Goal: Transaction & Acquisition: Purchase product/service

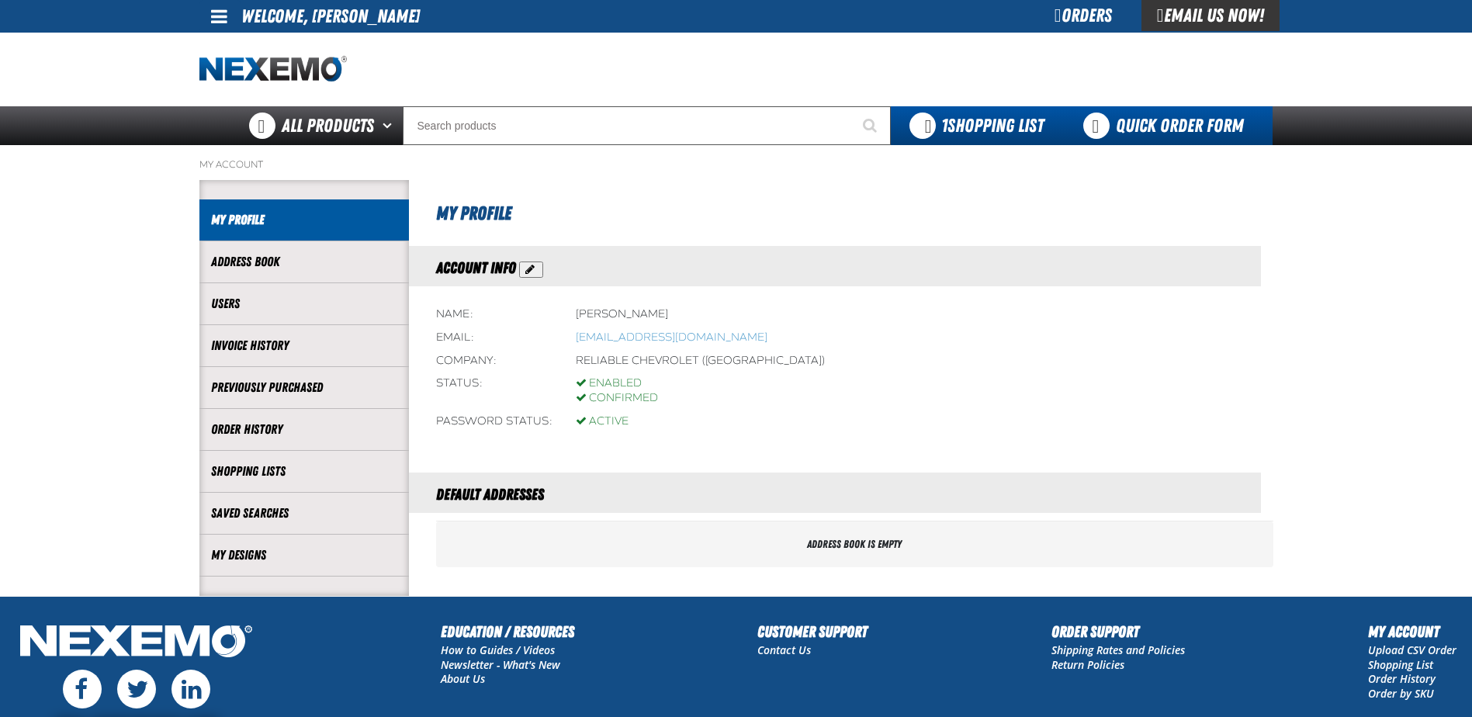
click at [1142, 118] on link "Quick Order Form" at bounding box center [1167, 125] width 210 height 39
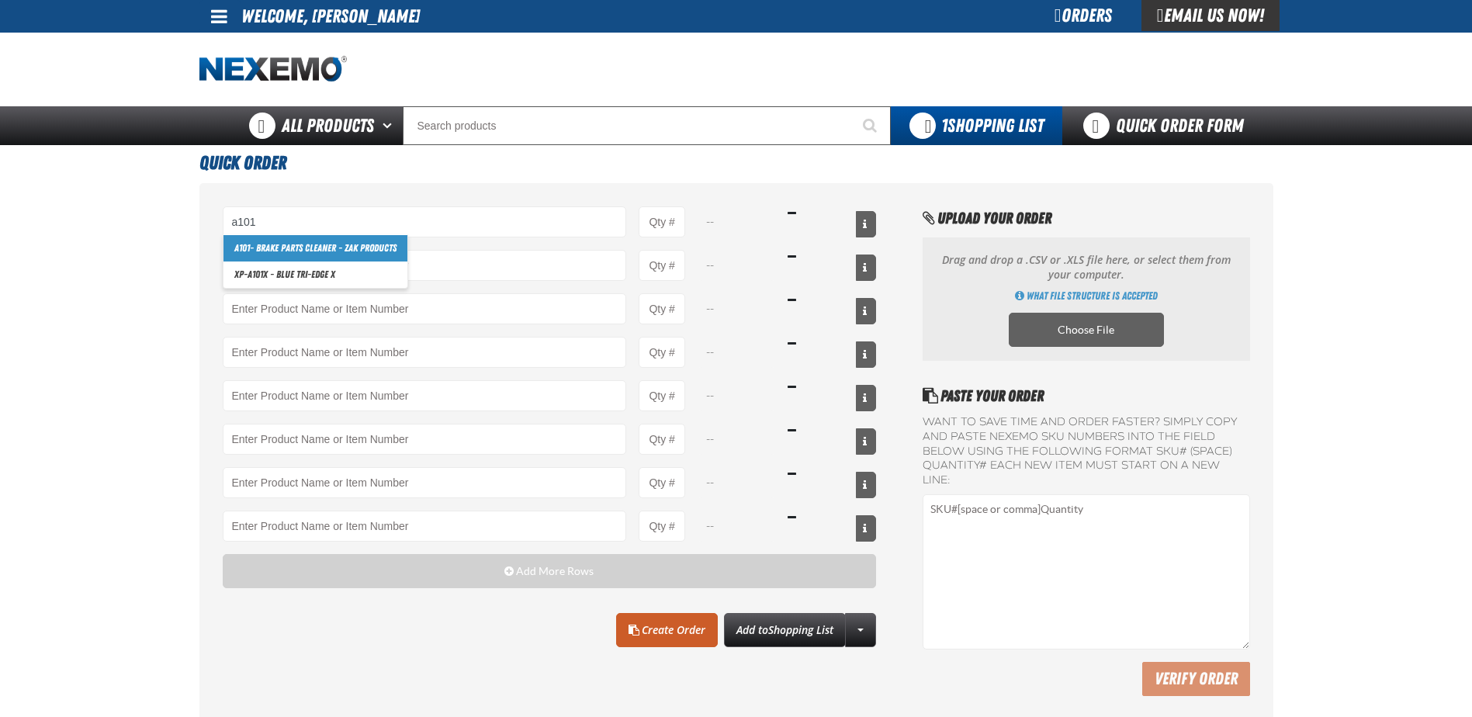
click at [307, 240] on link "A101 - Brake Parts Cleaner - ZAK Products" at bounding box center [315, 248] width 184 height 26
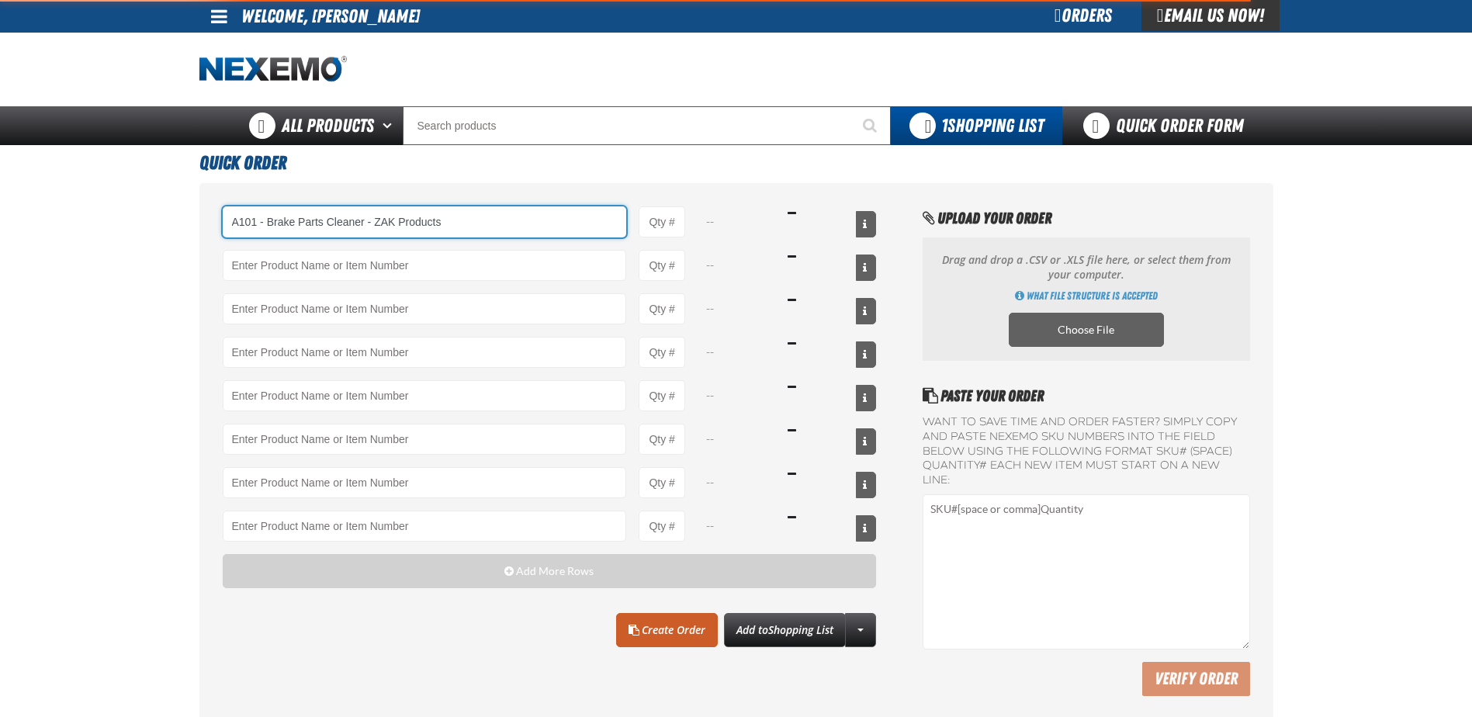
type input "A101 - Brake Parts Cleaner - ZAK Products"
type input "1"
select select "can"
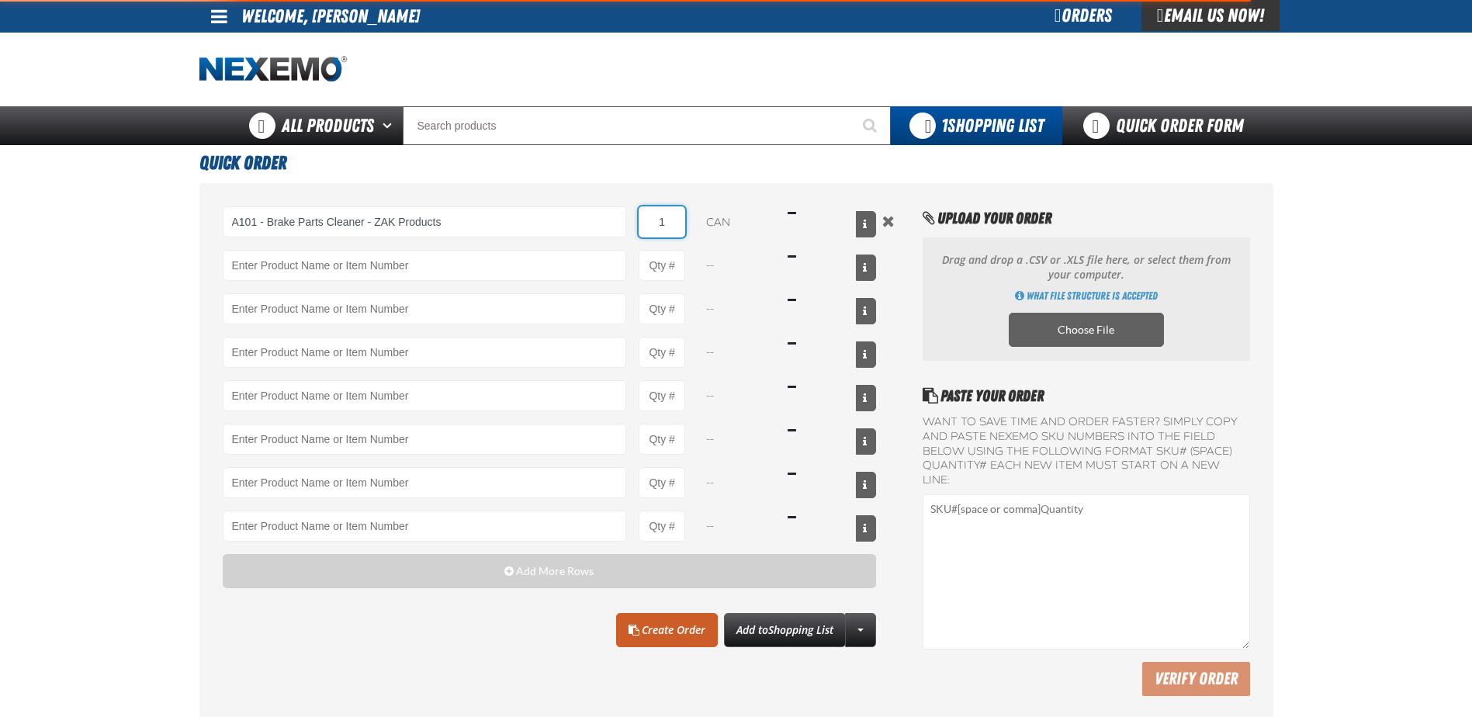
drag, startPoint x: 676, startPoint y: 230, endPoint x: 644, endPoint y: 233, distance: 32.7
click at [644, 233] on input "1" at bounding box center [661, 221] width 47 height 31
type input "A101 - Brake Parts Cleaner - ZAK Products"
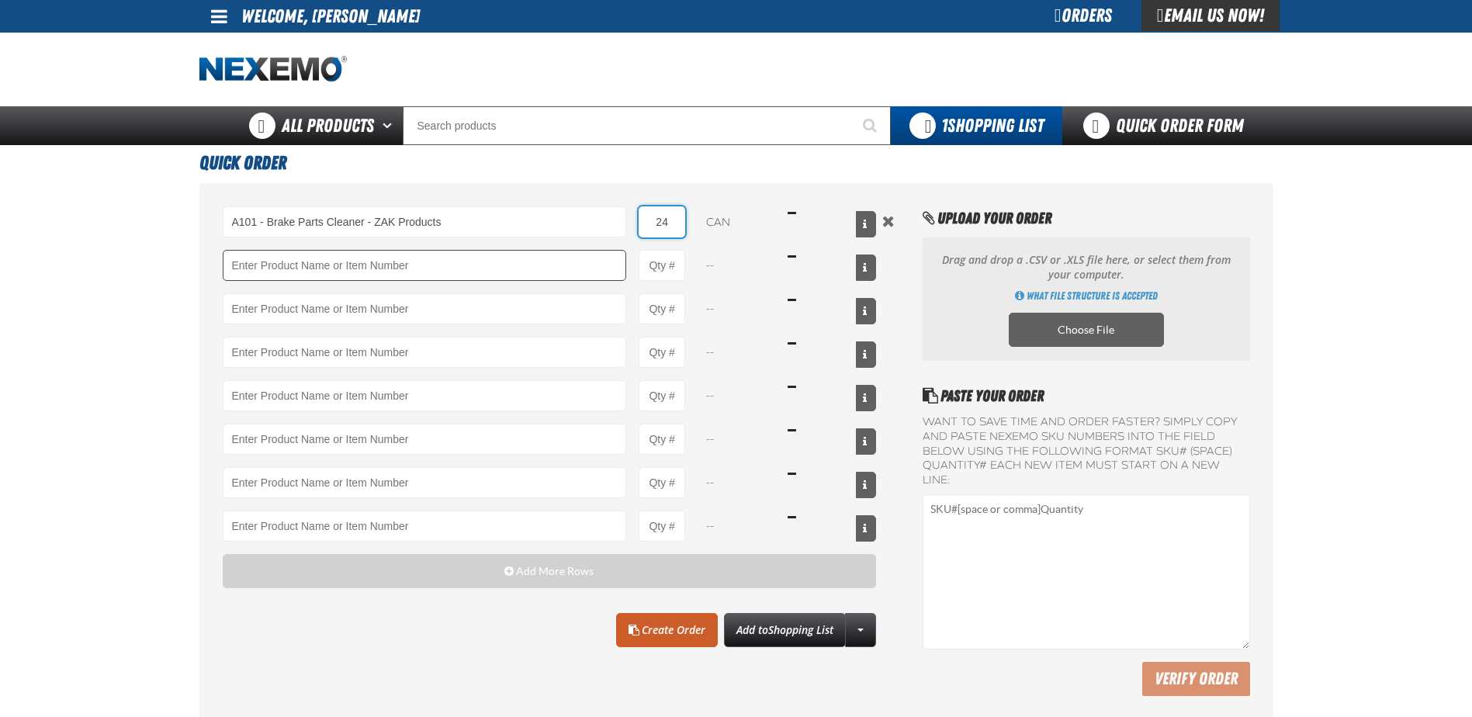
type input "24"
click at [240, 261] on input "Product" at bounding box center [425, 265] width 404 height 31
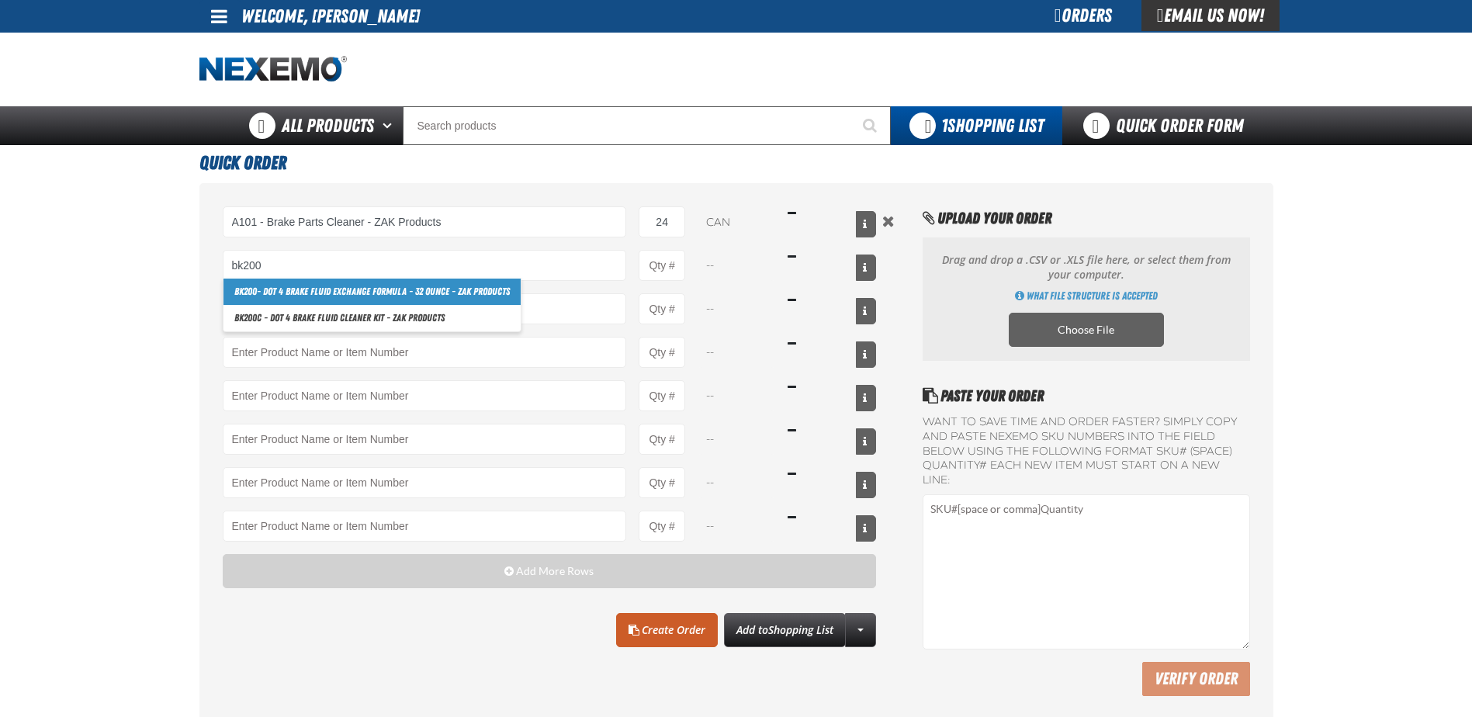
click at [406, 298] on link "BK200 - DOT 4 Brake Fluid Exchange Formula - 32 Ounce - ZAK Products" at bounding box center [371, 292] width 297 height 26
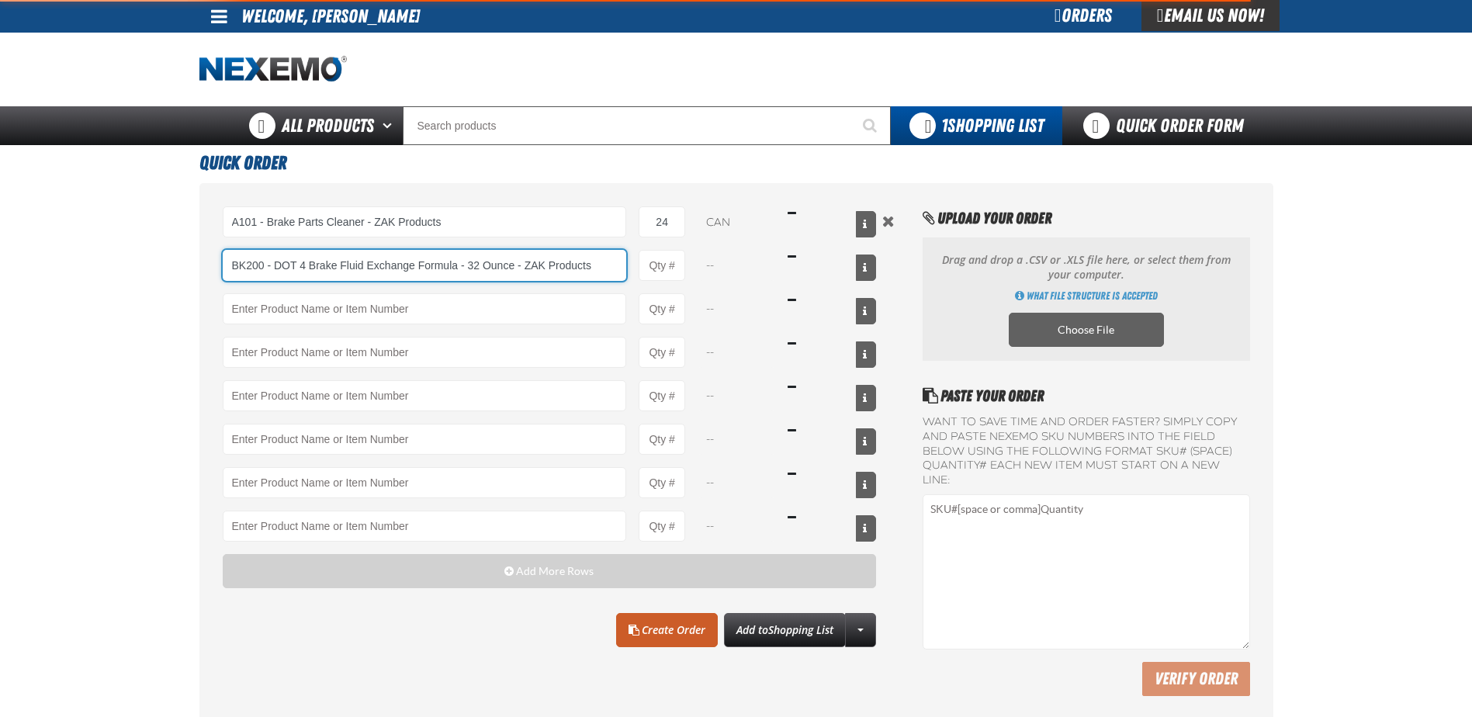
type input "BK200 - DOT 4 Brake Fluid Exchange Formula - 32 Ounce - ZAK Products"
type input "1"
select select "bottle"
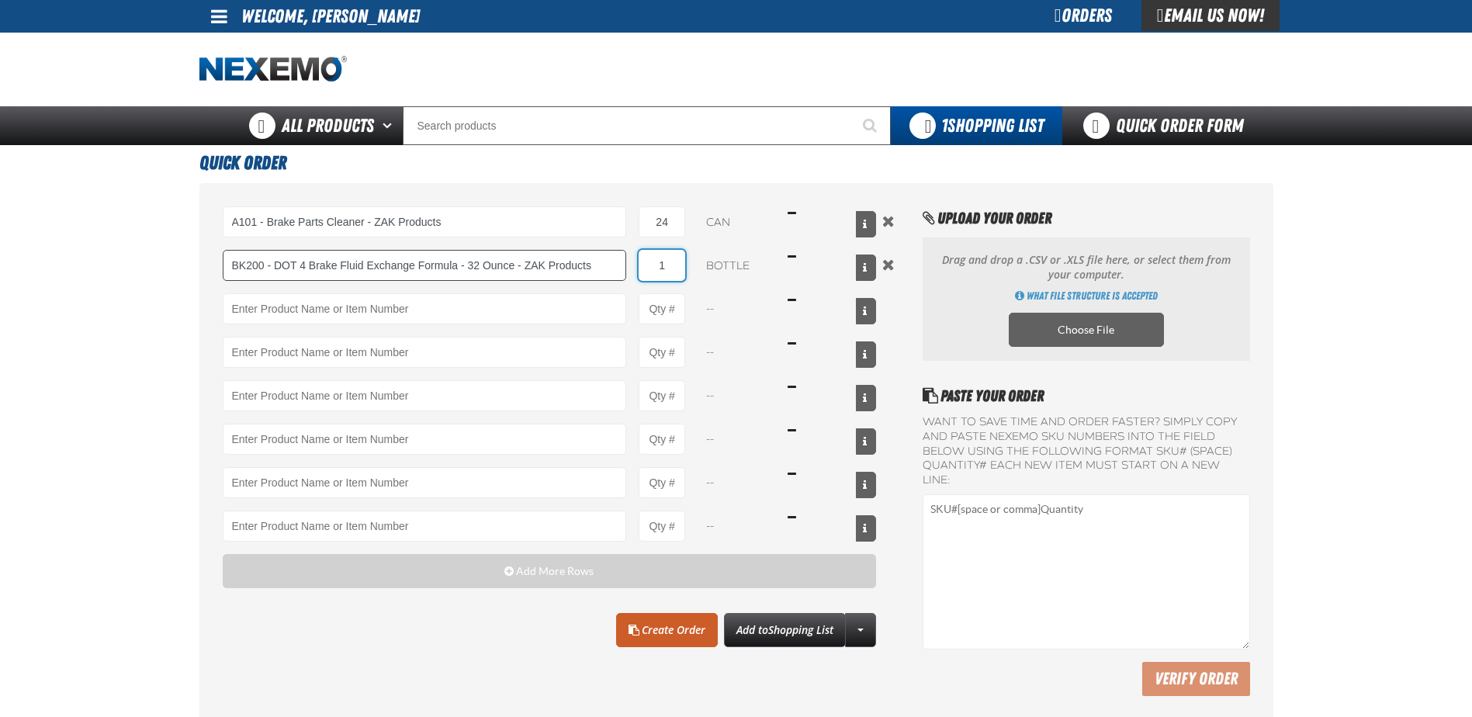
drag, startPoint x: 635, startPoint y: 262, endPoint x: 596, endPoint y: 260, distance: 38.9
click at [598, 261] on div "BK200 - DOT 4 Brake Fluid Exchange Formula - 32 Ounce - ZAK Products BK200 - DO…" at bounding box center [550, 265] width 654 height 31
type input "BK200 - DOT 4 Brake Fluid Exchange Formula - 32 Ounce - ZAK Products"
type input "12"
click at [299, 304] on input "Product" at bounding box center [425, 308] width 404 height 31
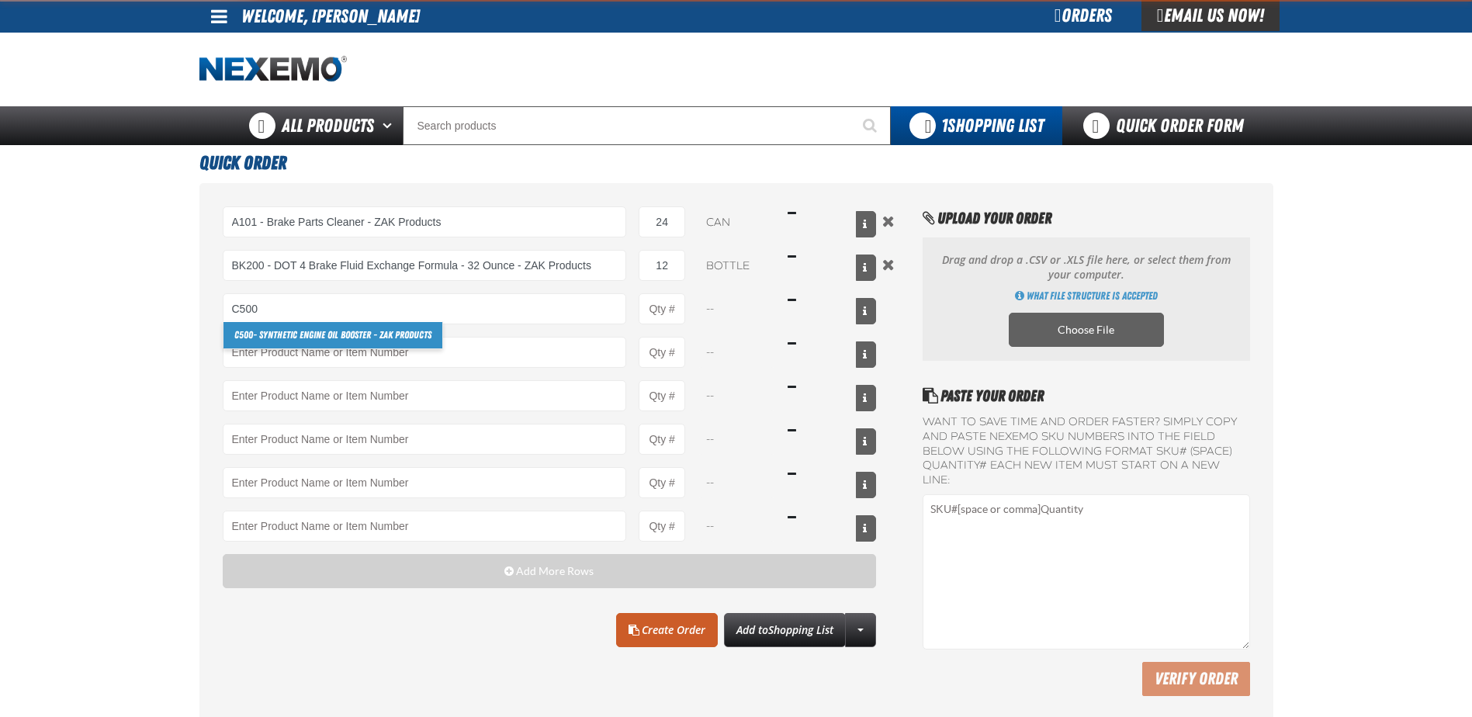
click at [267, 341] on link "C500 - Synthetic Engine Oil Booster - ZAK Products" at bounding box center [332, 335] width 219 height 26
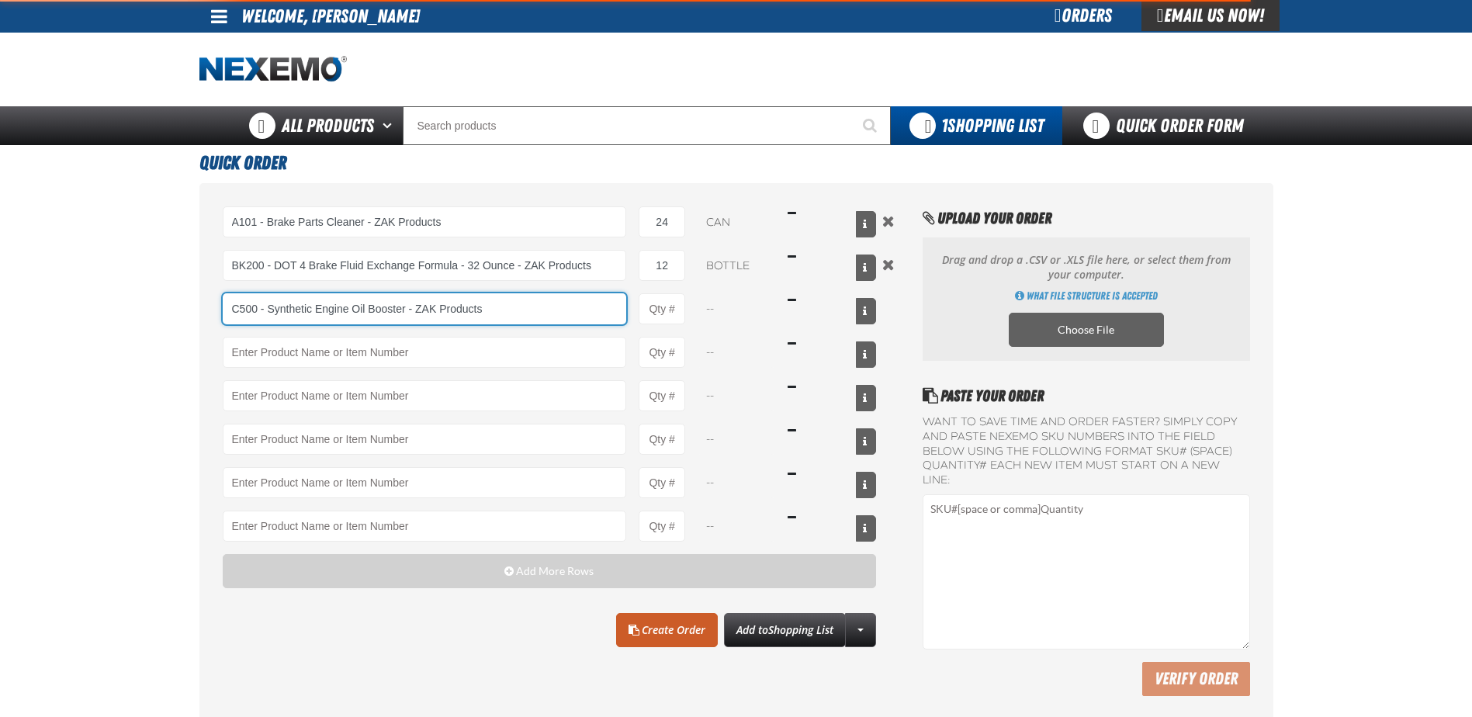
type input "C500 - Synthetic Engine Oil Booster - ZAK Products"
type input "1"
select select "bottle"
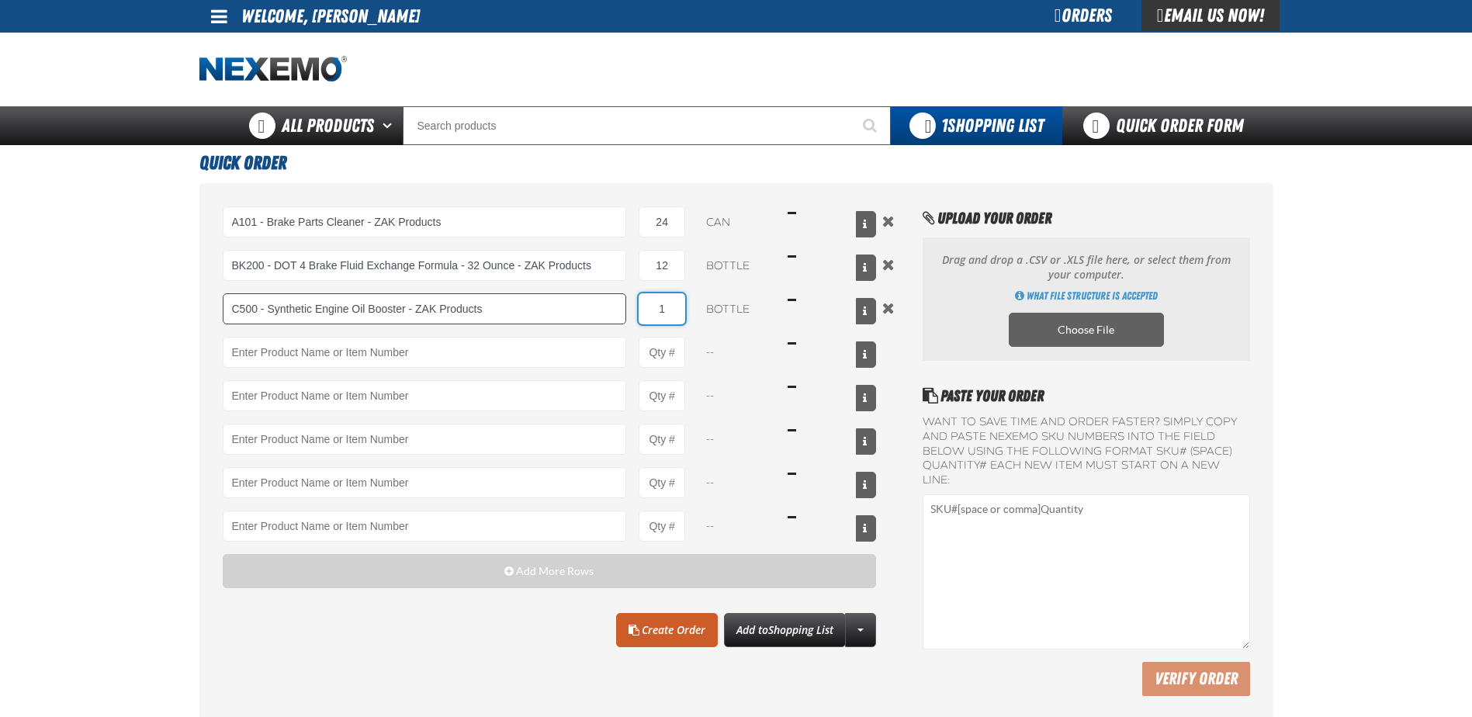
drag, startPoint x: 681, startPoint y: 304, endPoint x: 552, endPoint y: 309, distance: 129.6
click at [552, 309] on div "C500 - Synthetic Engine Oil Booster - ZAK Products C500 - Synthetic Engine Oil …" at bounding box center [550, 308] width 654 height 31
type input "C500 - Synthetic Engine Oil Booster - ZAK Products"
type input "24"
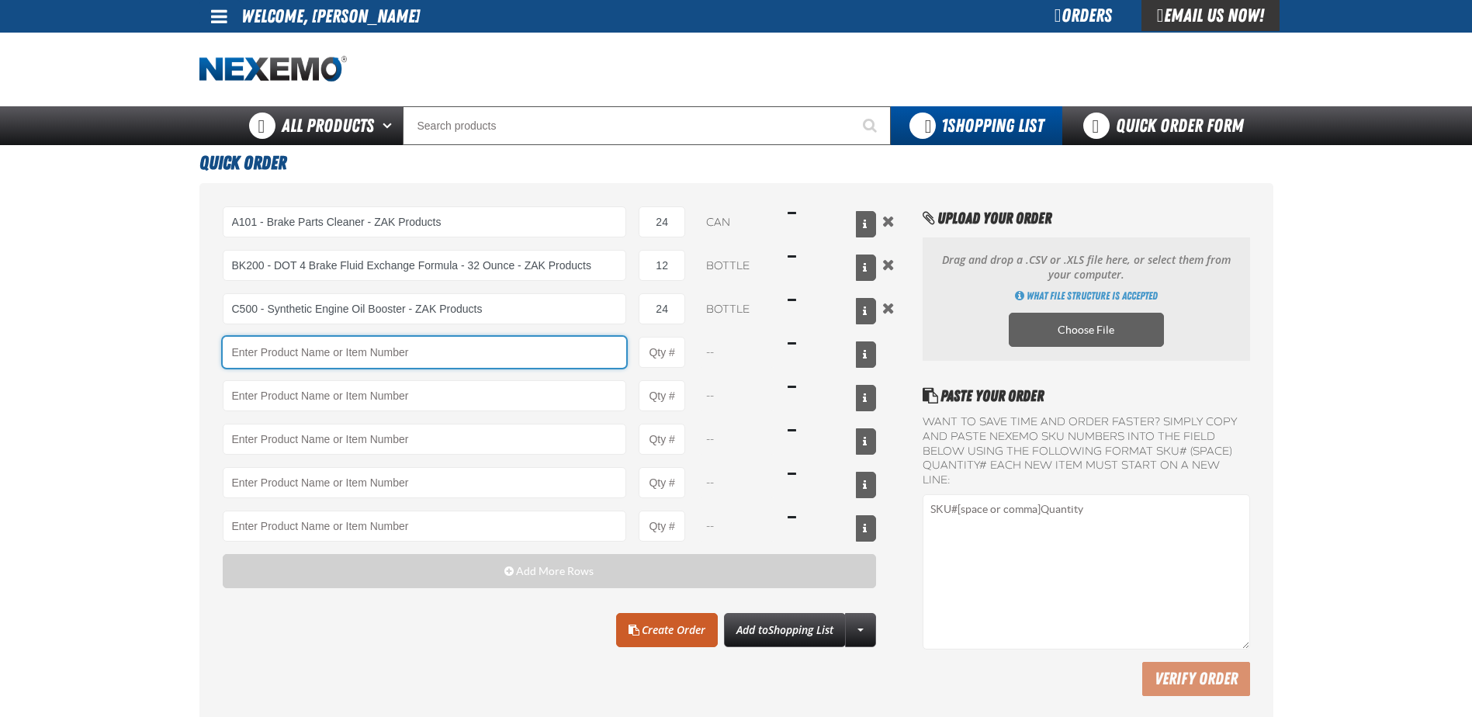
click at [285, 350] on input "Product" at bounding box center [425, 352] width 404 height 31
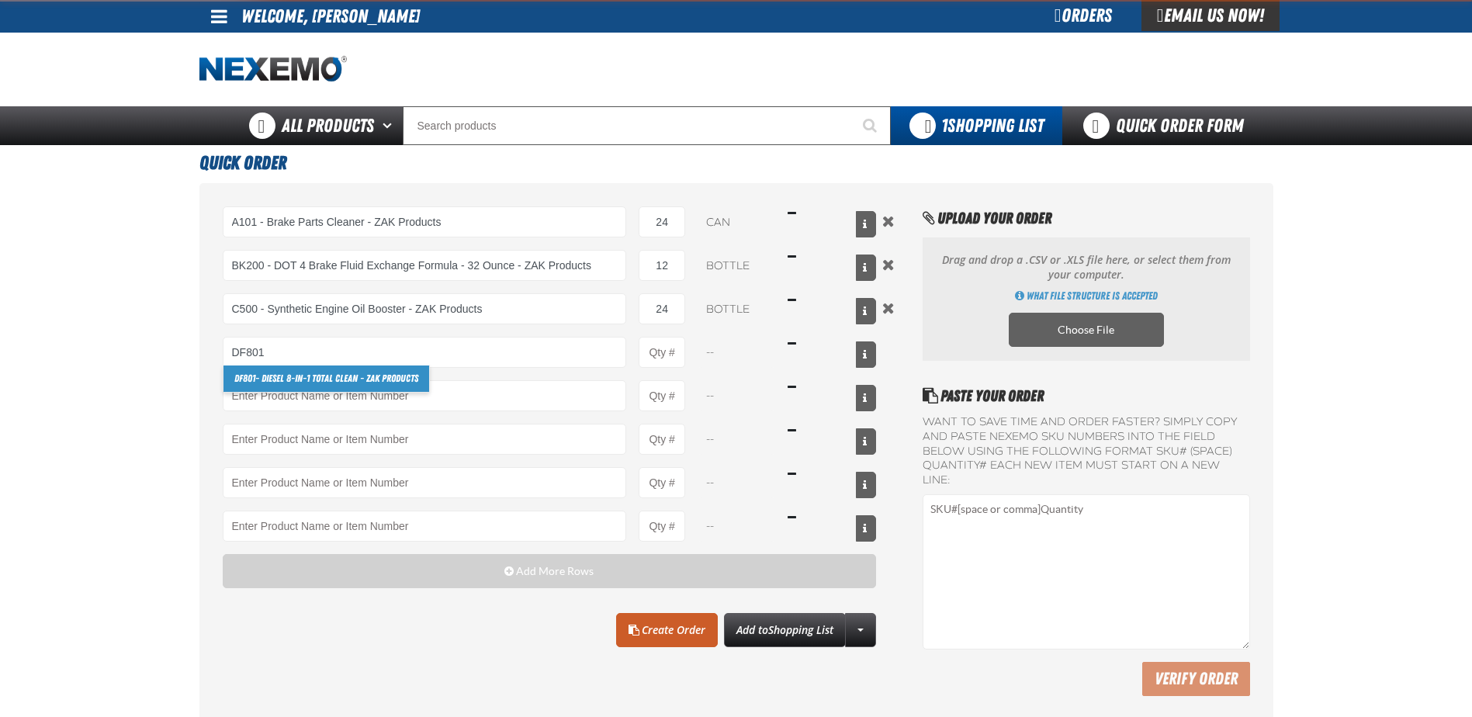
click at [265, 384] on link "DF801 - DIESEL 8-in-1 TOTAL CLEAN - ZAK Products" at bounding box center [326, 378] width 206 height 26
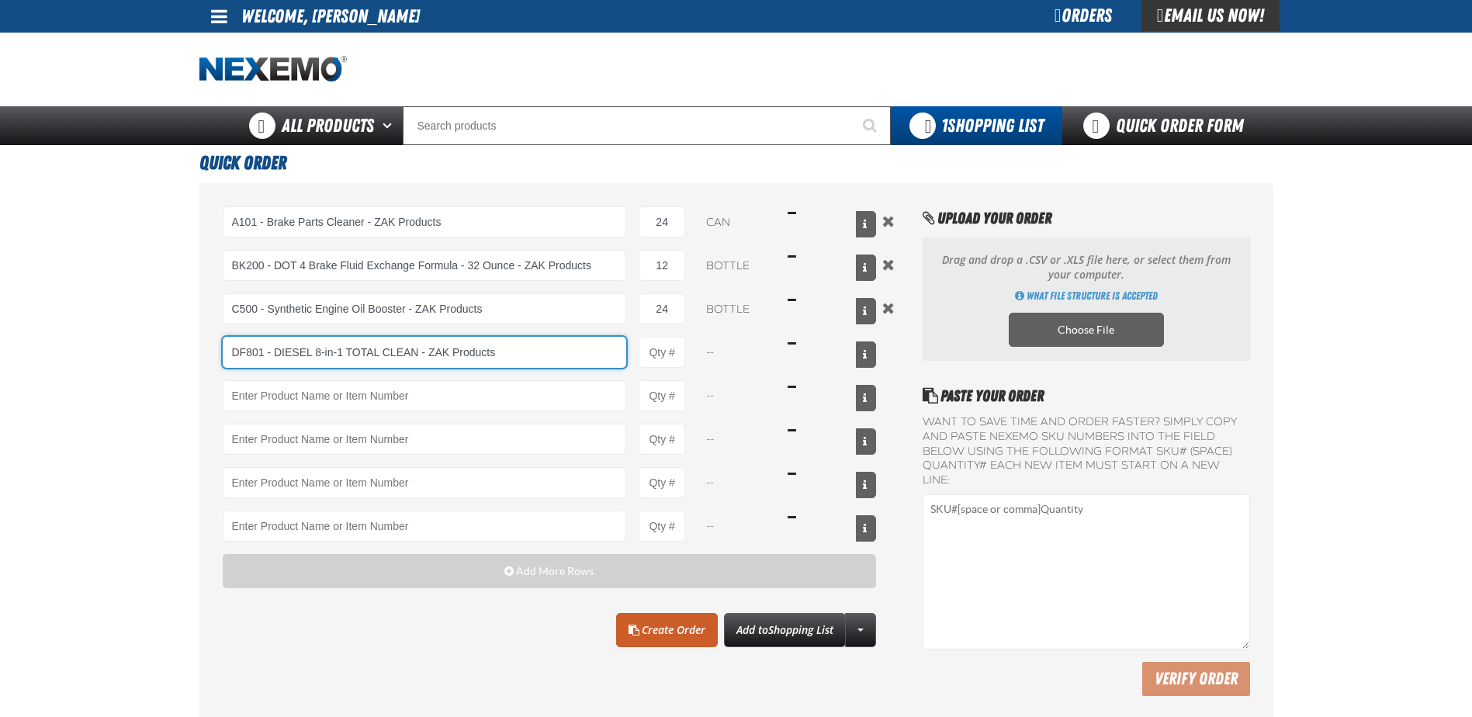
type input "DF801 - DIESEL 8-in-1 TOTAL CLEAN - ZAK Products"
type input "1"
select select "bottle"
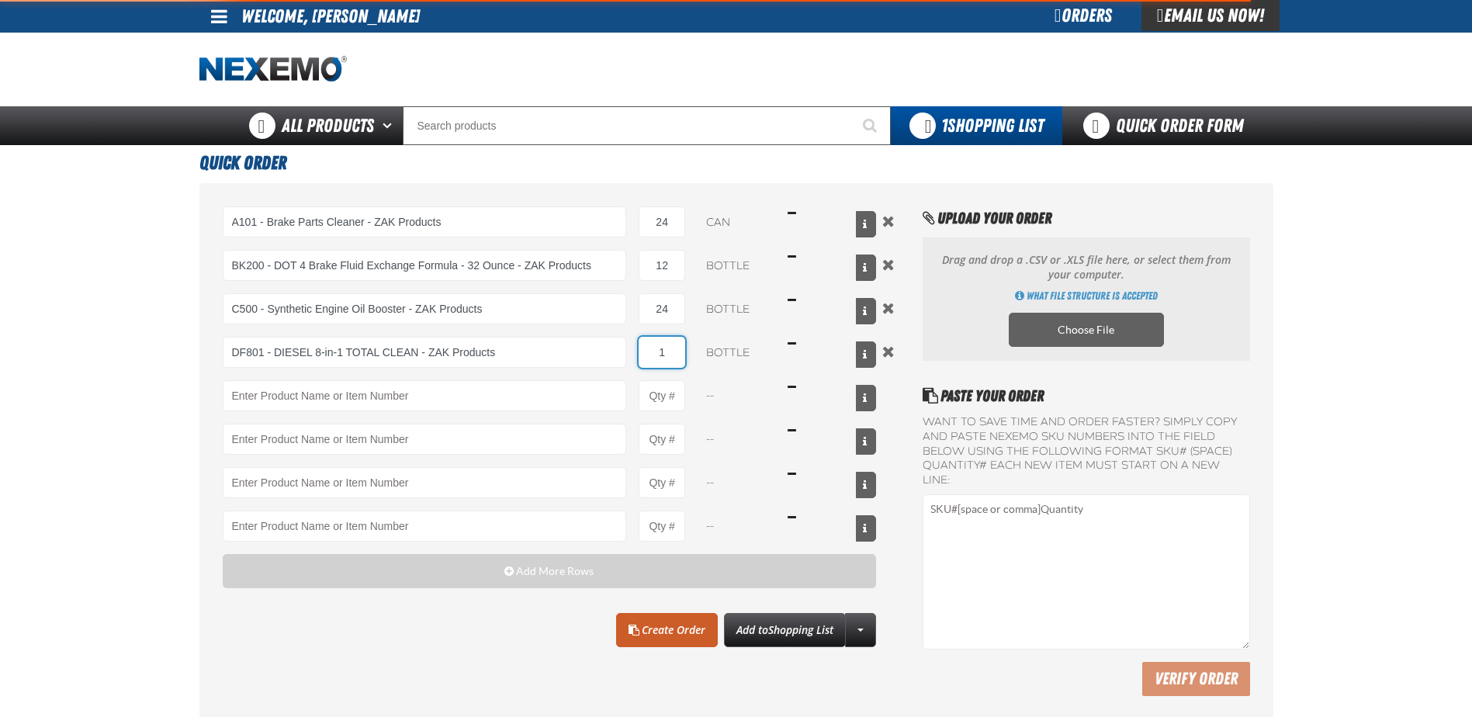
drag, startPoint x: 661, startPoint y: 345, endPoint x: 632, endPoint y: 345, distance: 28.7
click at [632, 345] on div "DF801 - DIESEL 8-in-1 TOTAL CLEAN - ZAK Products DF801 - DIESEL 8-in-1 TOTAL CL…" at bounding box center [550, 352] width 654 height 31
type input "DF801 - DIESEL 8-in-1 TOTAL CLEAN - ZAK Products"
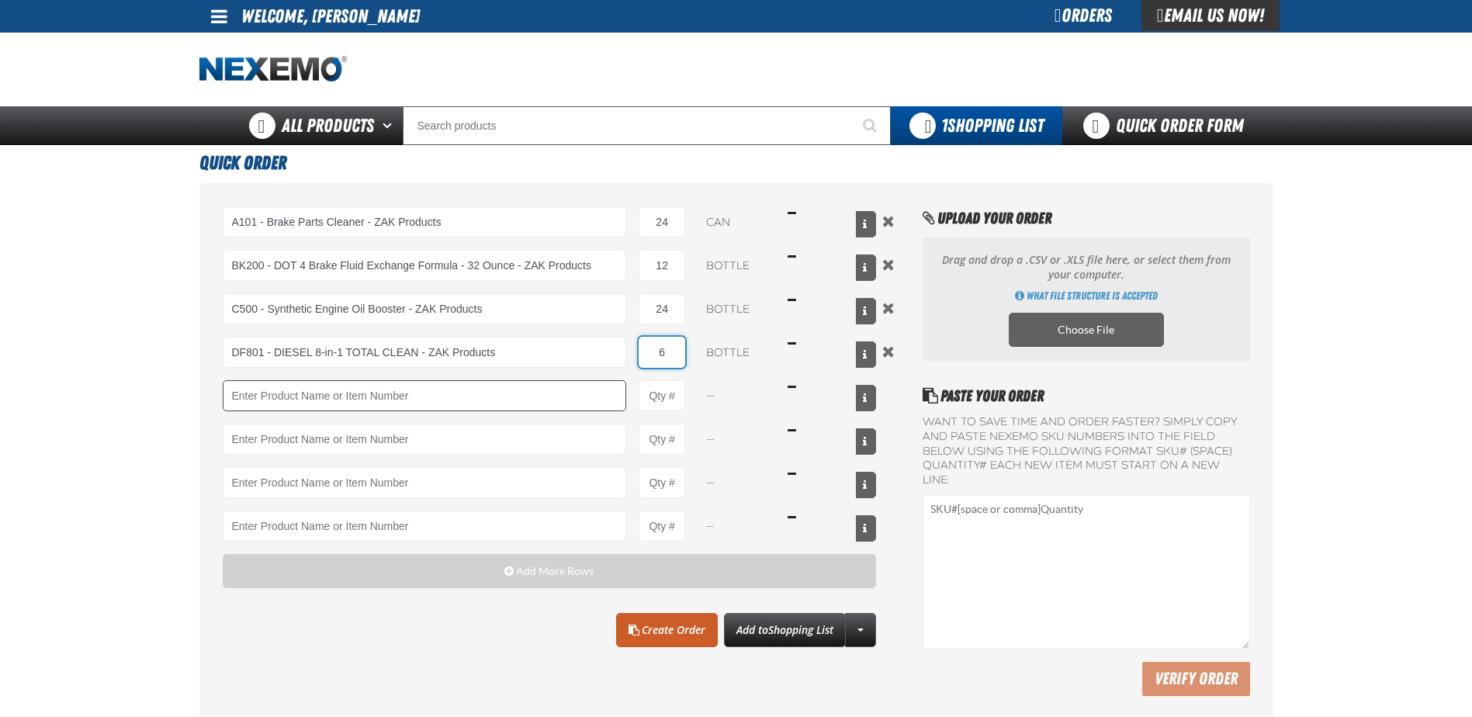
type input "6"
click at [356, 393] on input "Product" at bounding box center [425, 395] width 404 height 31
click at [274, 427] on link "F610 - Z-Tech - ZAK Products" at bounding box center [288, 422] width 130 height 26
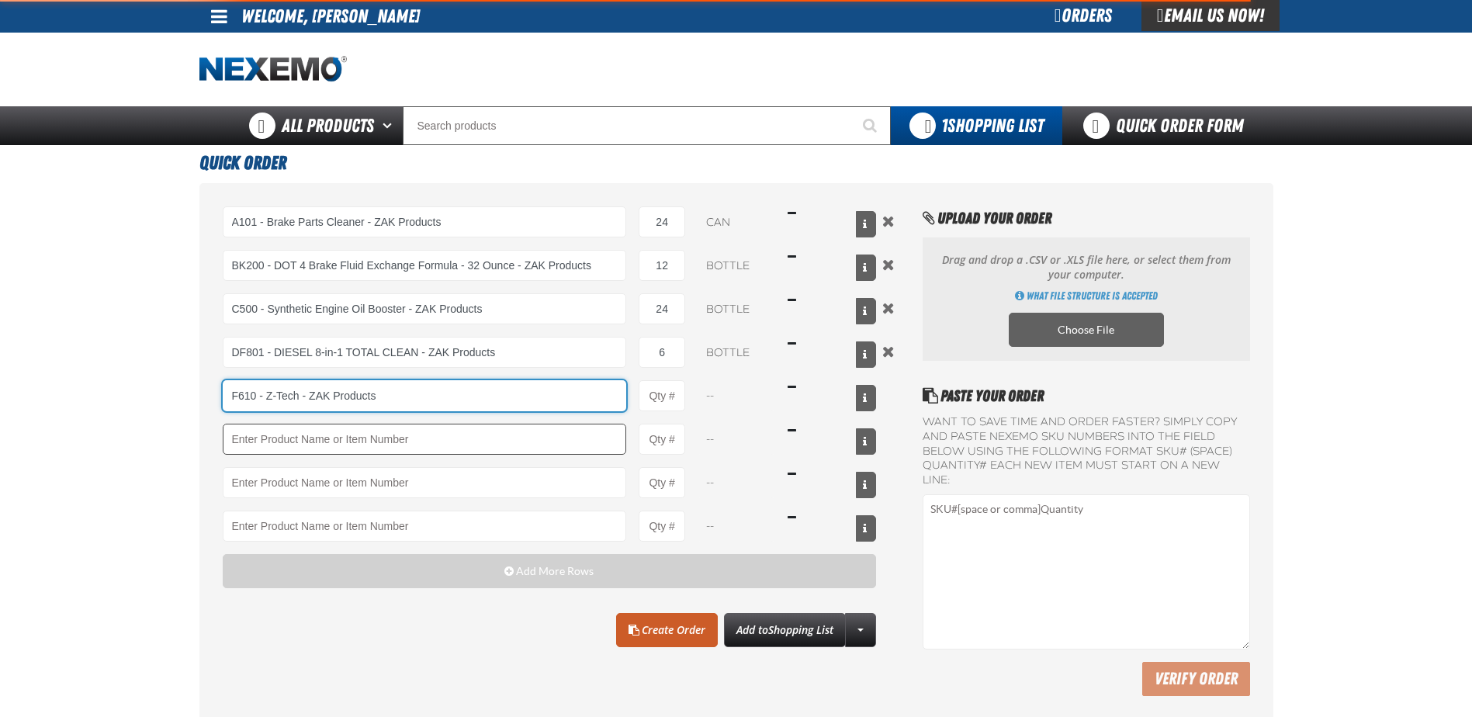
type input "F610 - Z-Tech - ZAK Products"
type input "1"
select select "bottle"
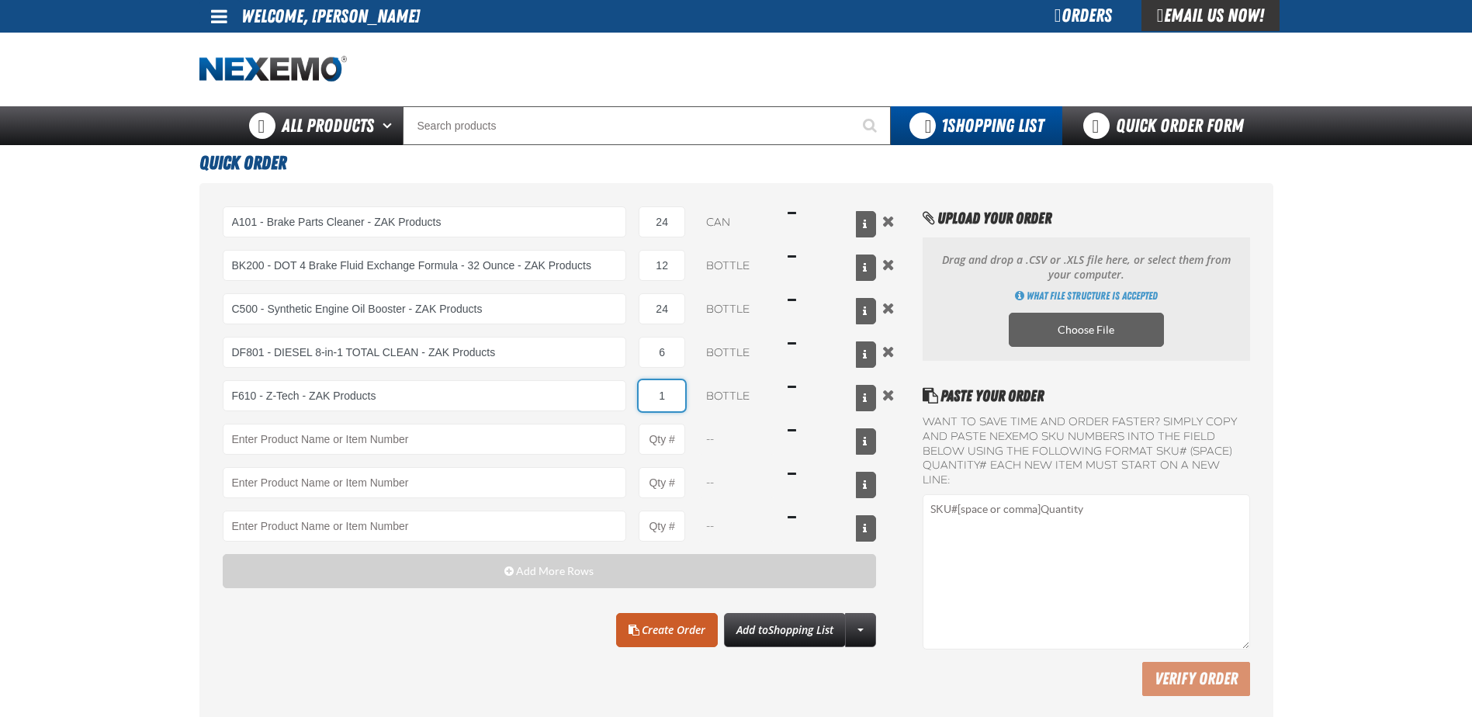
drag, startPoint x: 666, startPoint y: 400, endPoint x: 649, endPoint y: 392, distance: 18.7
click at [649, 392] on input "1" at bounding box center [661, 395] width 47 height 31
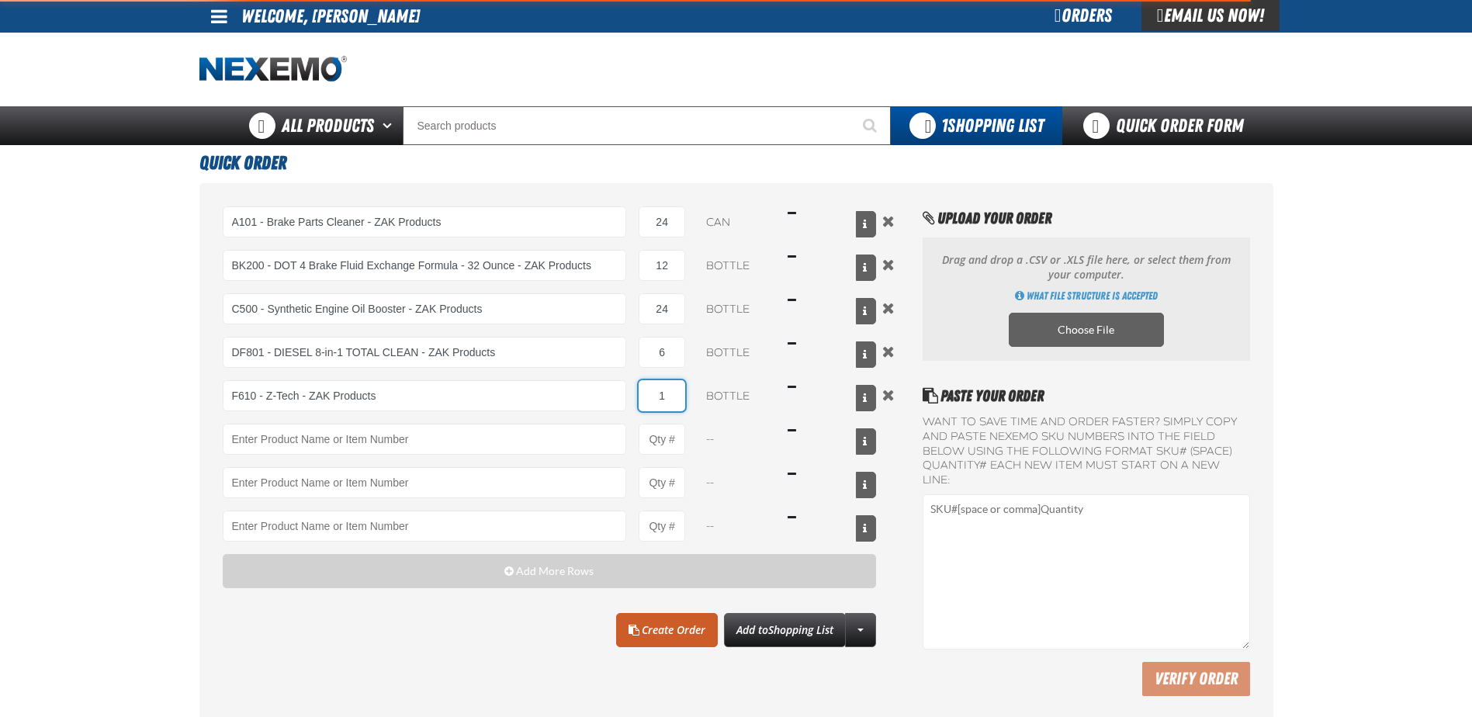
type input "F610 - Z-Tech - ZAK Products"
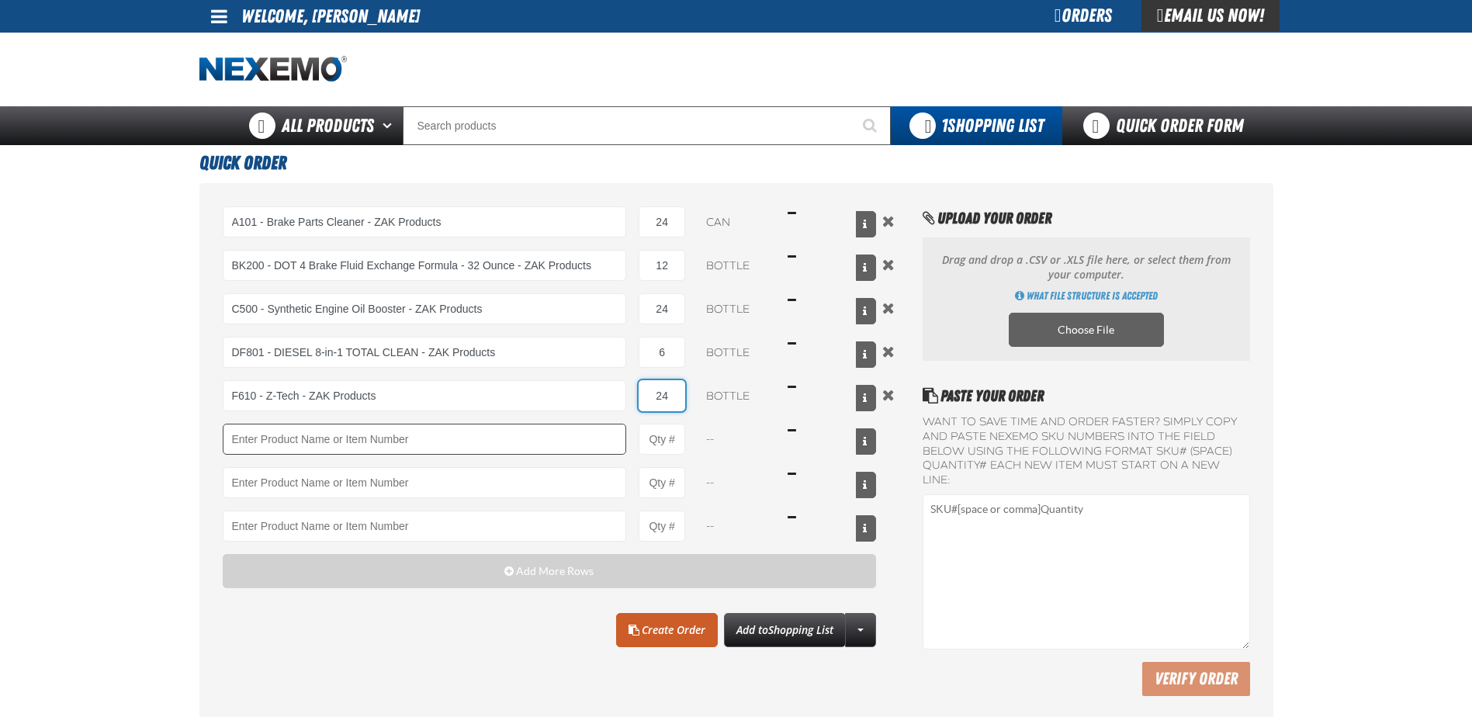
type input "24"
click at [306, 434] on input "Product" at bounding box center [425, 439] width 404 height 31
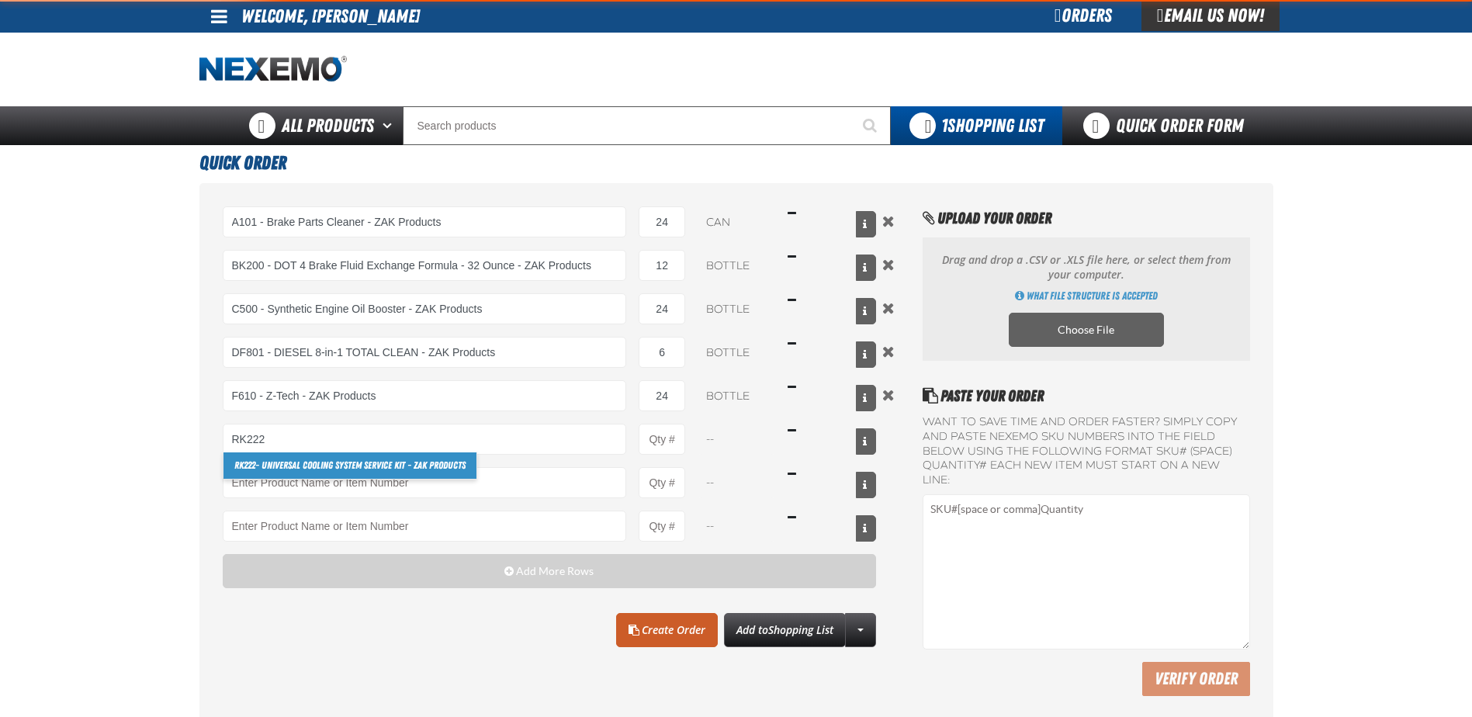
click at [291, 469] on link "RK222 - Universal Cooling System Service Kit - ZAK Products" at bounding box center [349, 465] width 253 height 26
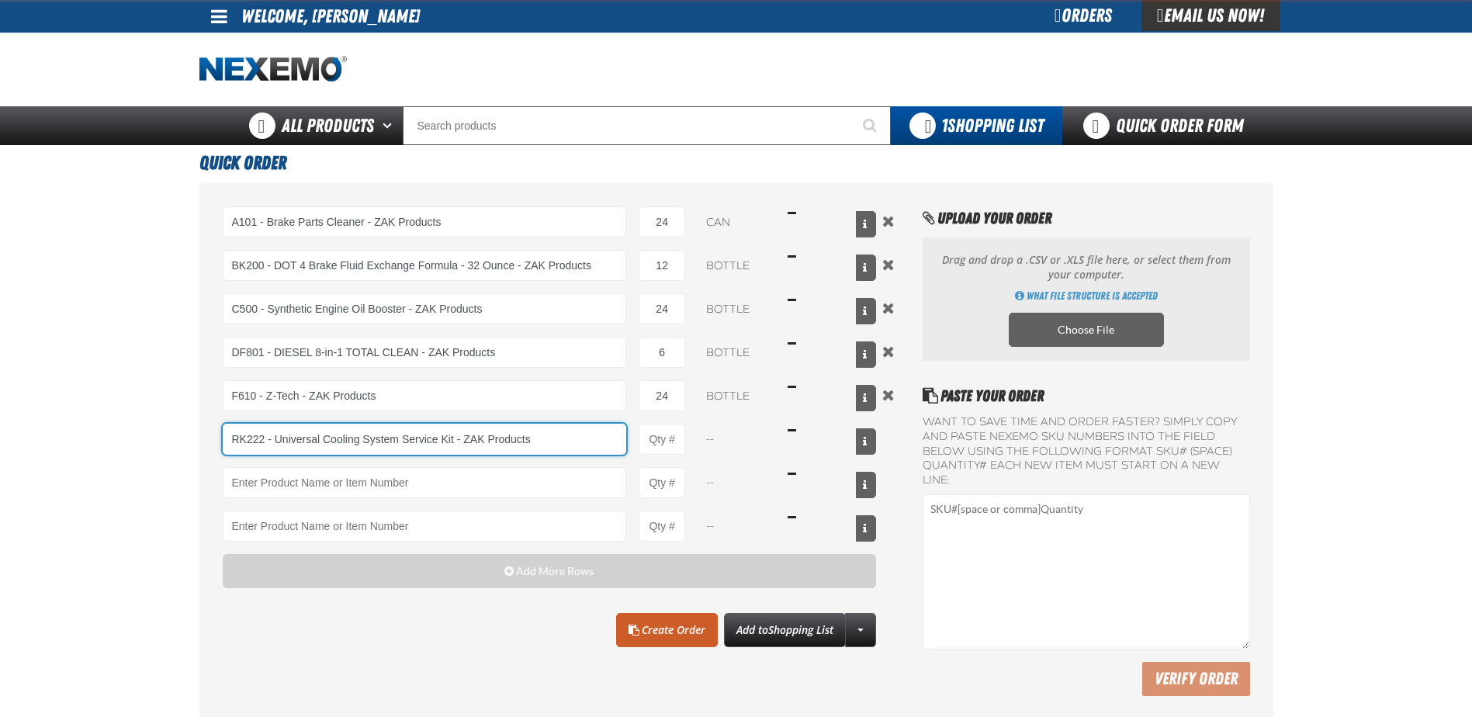
type input "RK222 - Universal Cooling System Service Kit - ZAK Products"
type input "1"
select select "kit"
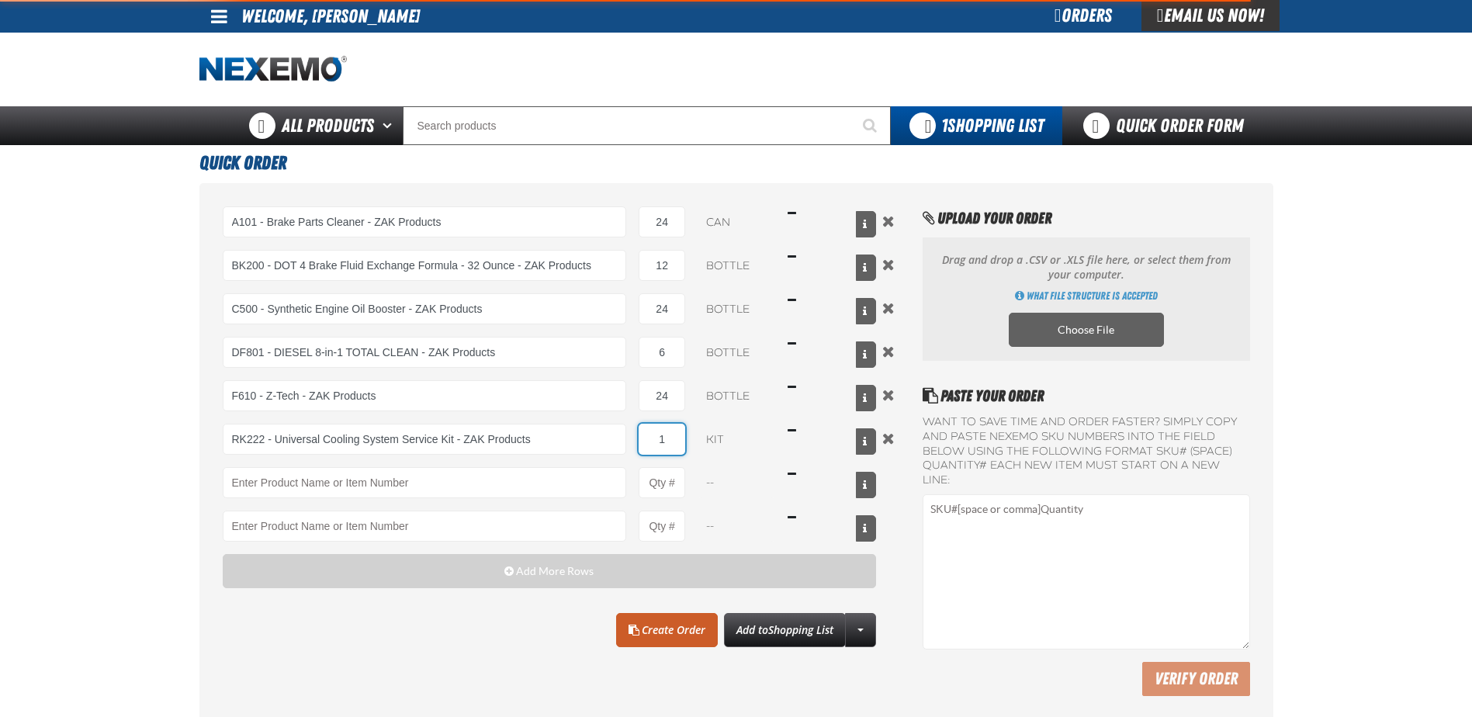
drag, startPoint x: 676, startPoint y: 434, endPoint x: 636, endPoint y: 433, distance: 40.4
click at [636, 433] on div "RK222 - Universal Cooling System Service Kit - ZAK Products RK222 - Universal C…" at bounding box center [550, 439] width 654 height 31
type input "RK222 - Universal Cooling System Service Kit - ZAK Products"
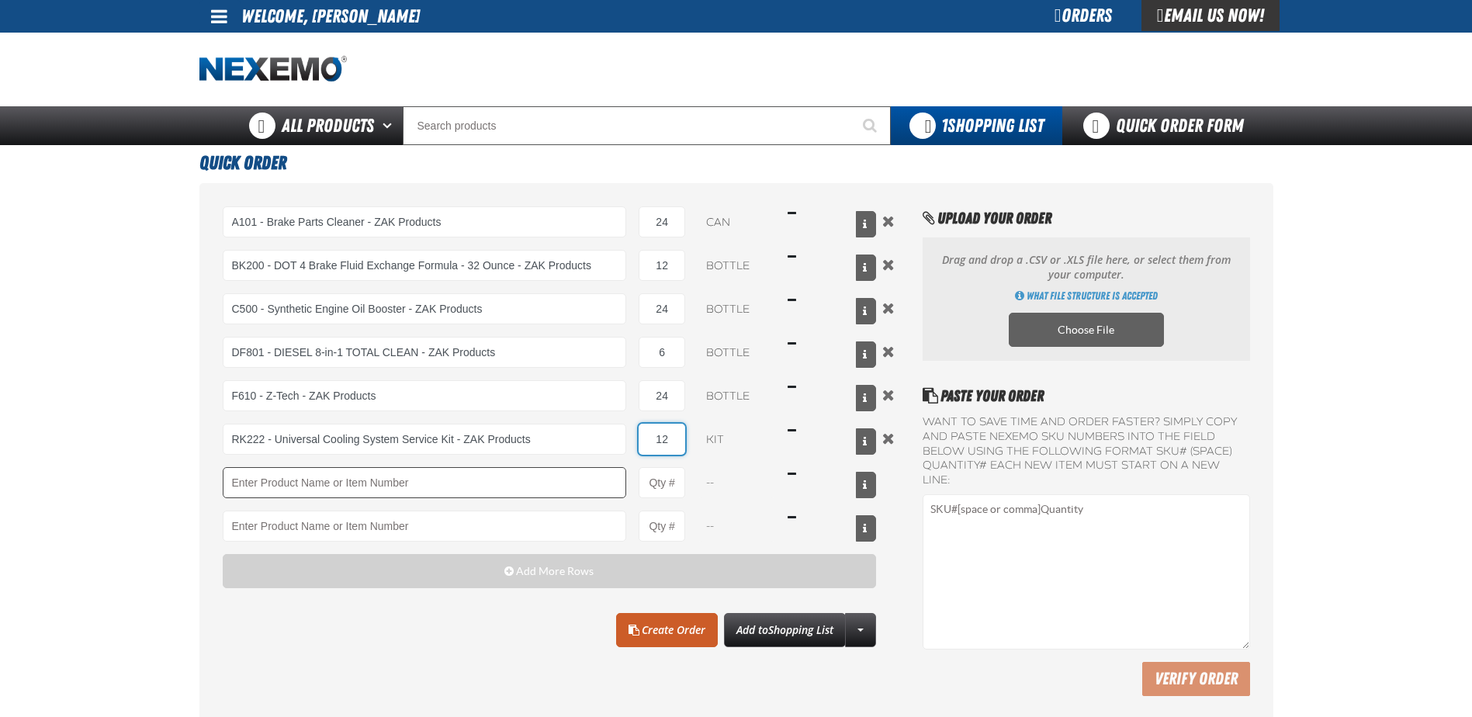
type input "12"
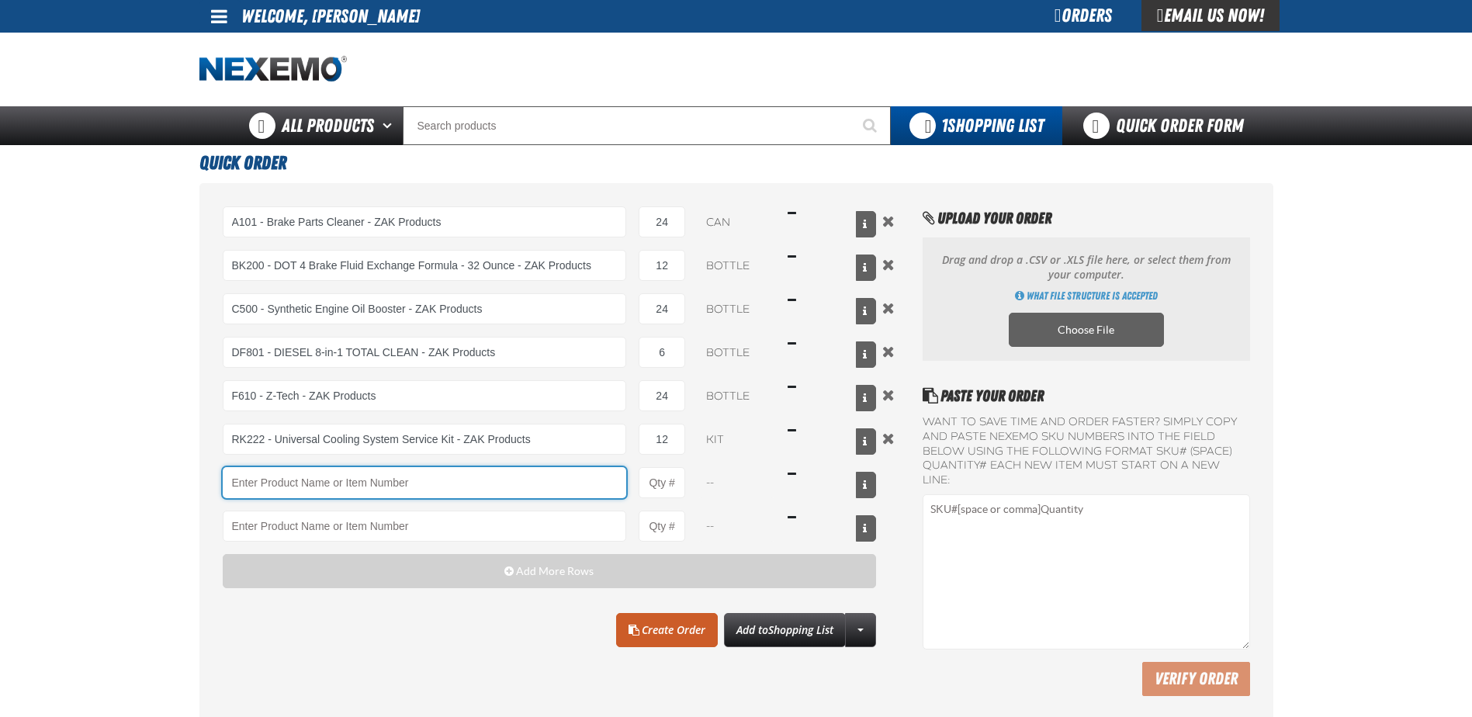
click at [375, 486] on input "Product" at bounding box center [425, 482] width 404 height 31
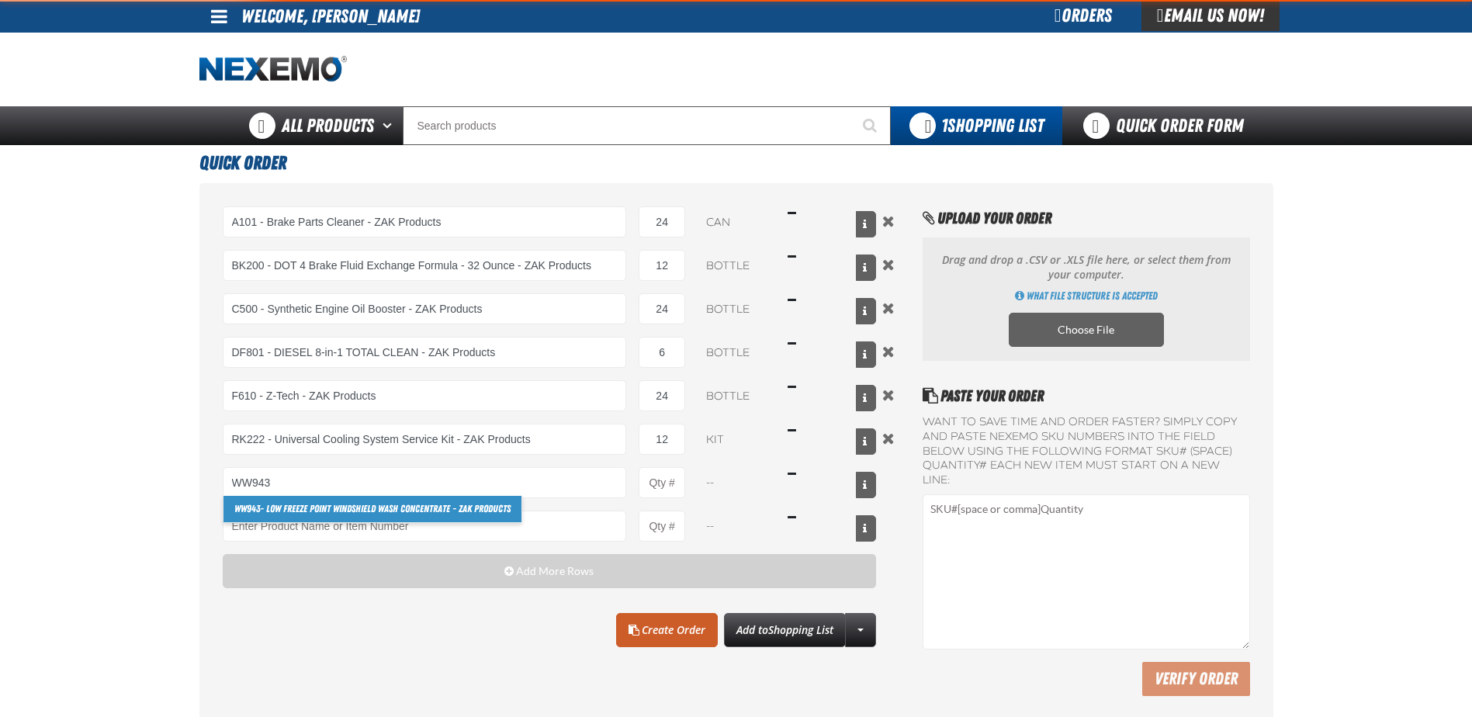
click at [299, 506] on link "WW943 - Low Freeze Point Windshield Wash Concentrate - ZAK Products" at bounding box center [372, 509] width 298 height 26
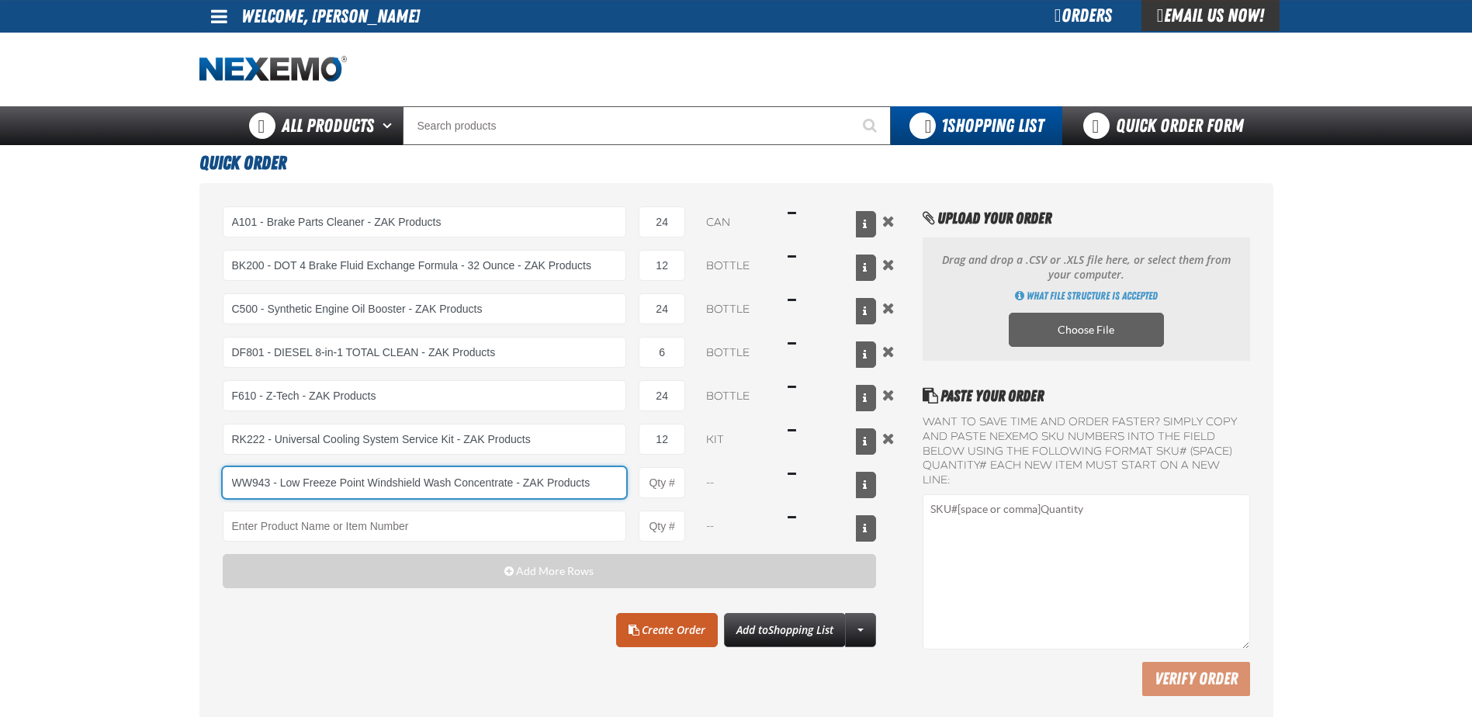
type input "WW943 - Low Freeze Point Windshield Wash Concentrate - ZAK Products"
type input "1"
select select "bottle"
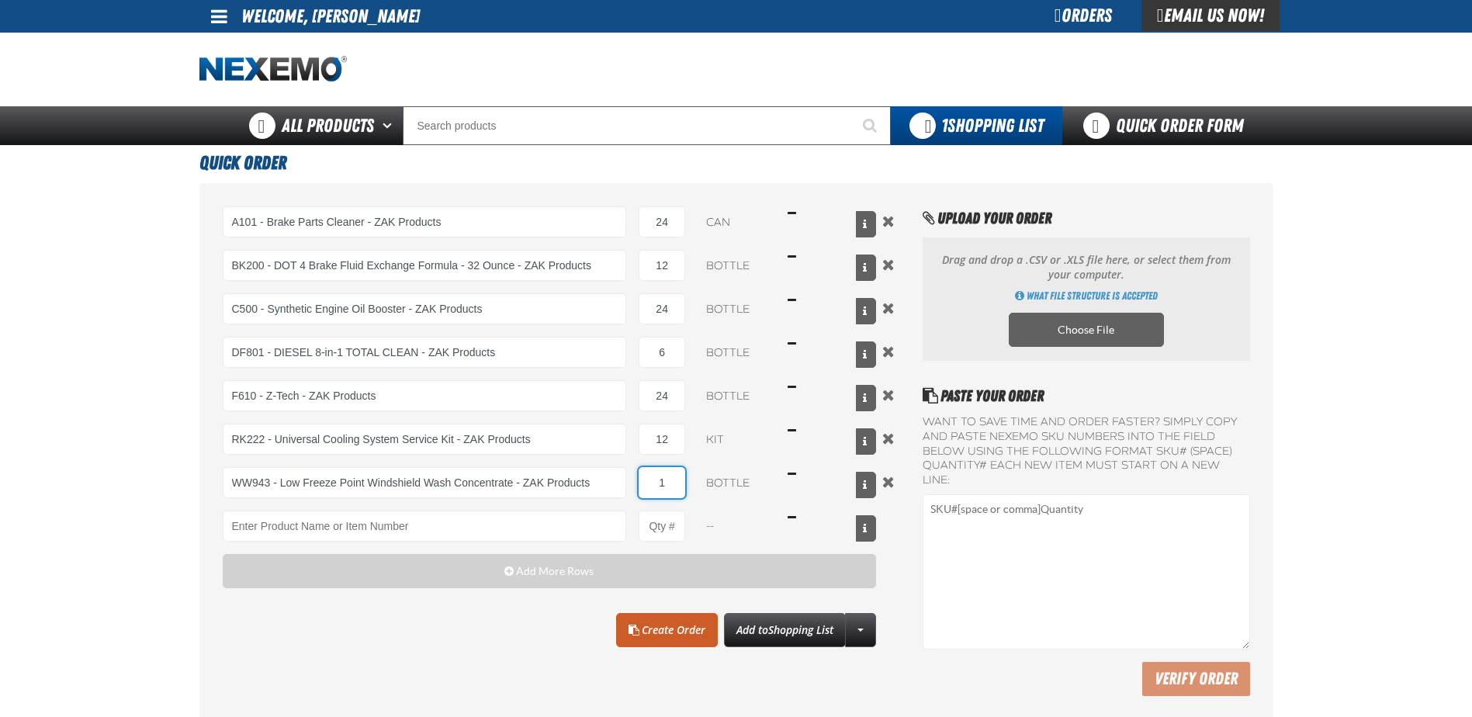
drag, startPoint x: 670, startPoint y: 482, endPoint x: 628, endPoint y: 481, distance: 41.9
click at [628, 481] on div "WW943 - Low Freeze Point Windshield Wash Concentrate - ZAK Products WW943 - Low…" at bounding box center [550, 482] width 654 height 31
type input "WW943 - Low Freeze Point Windshield Wash Concentrate - ZAK Products"
type input "48"
click at [109, 525] on main "Quick Order A101 - Brake Parts Cleaner - ZAK Products A101 - Brake Parts Cleane…" at bounding box center [736, 436] width 1472 height 582
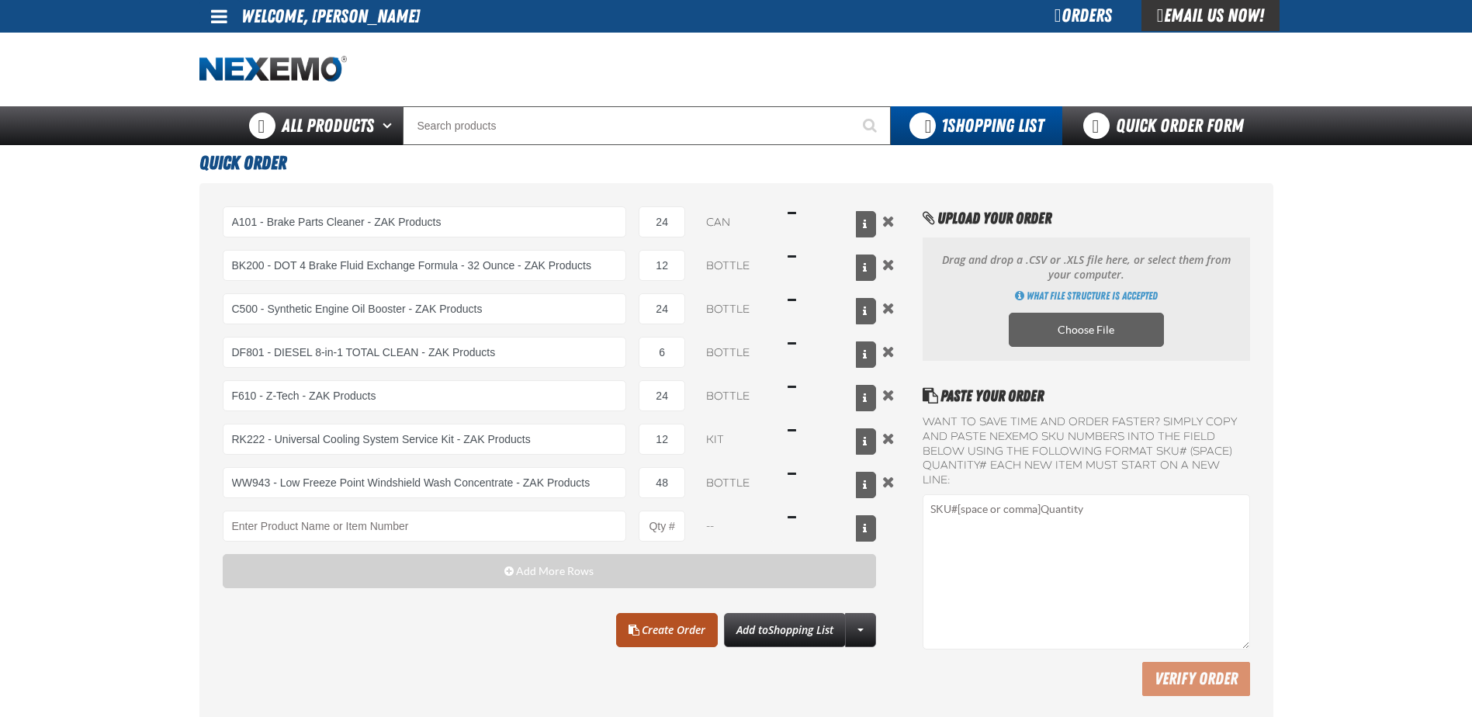
click at [640, 629] on link "Create Order" at bounding box center [667, 630] width 102 height 34
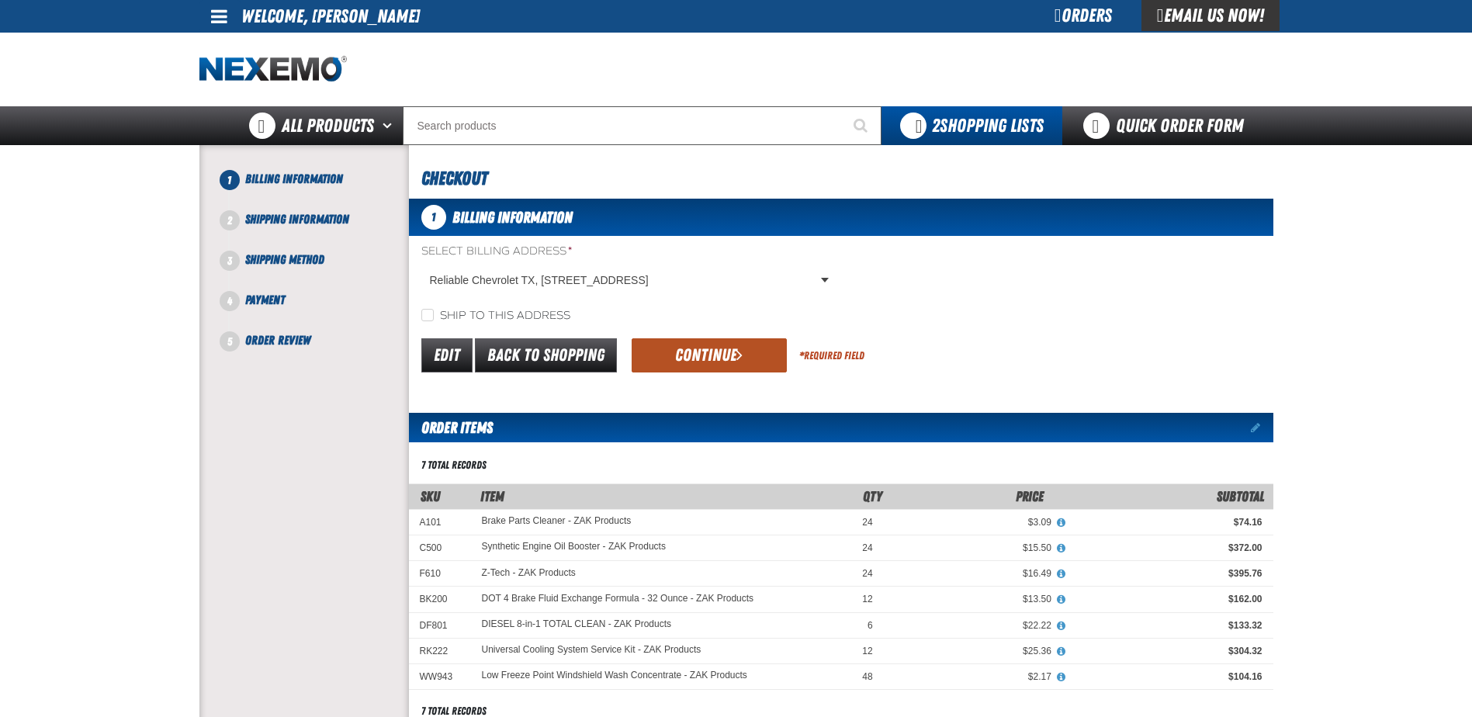
click at [718, 360] on button "Continue" at bounding box center [708, 355] width 155 height 34
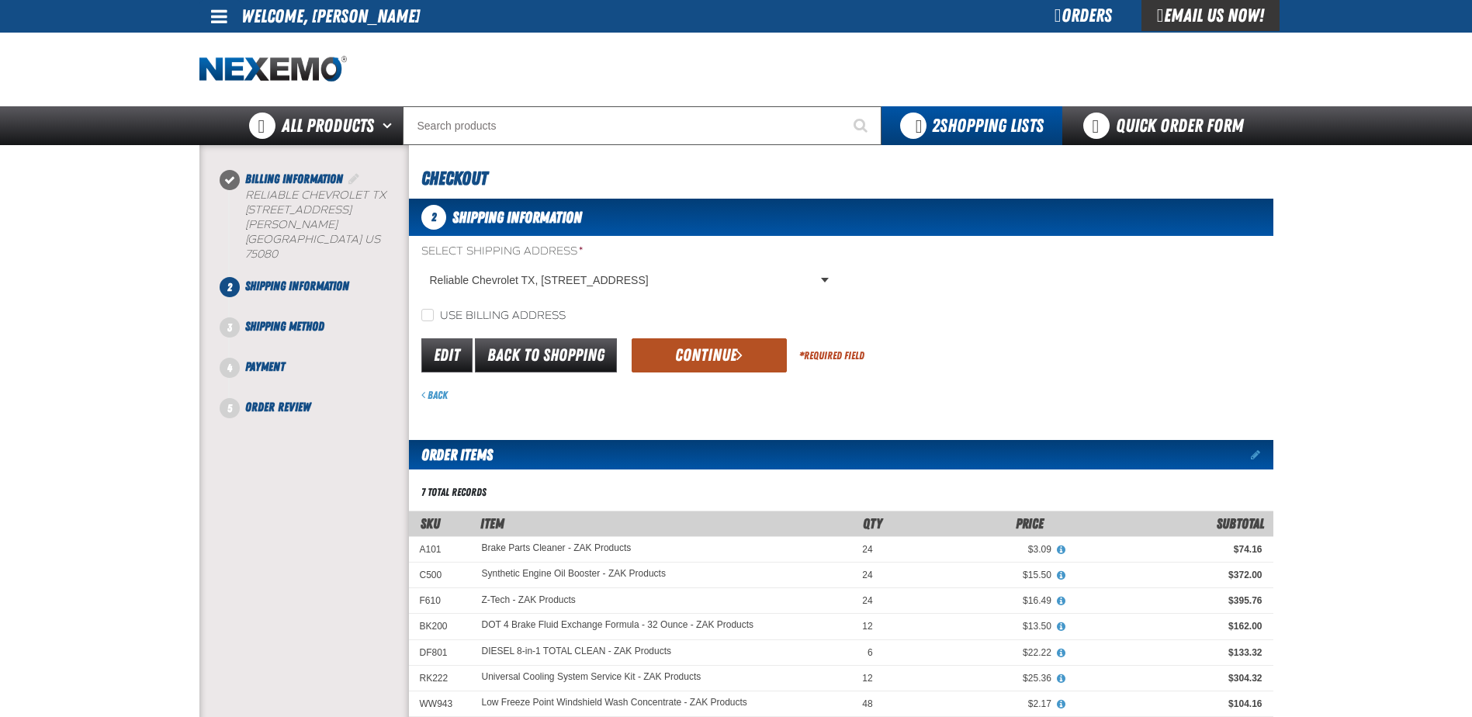
click at [715, 367] on button "Continue" at bounding box center [708, 355] width 155 height 34
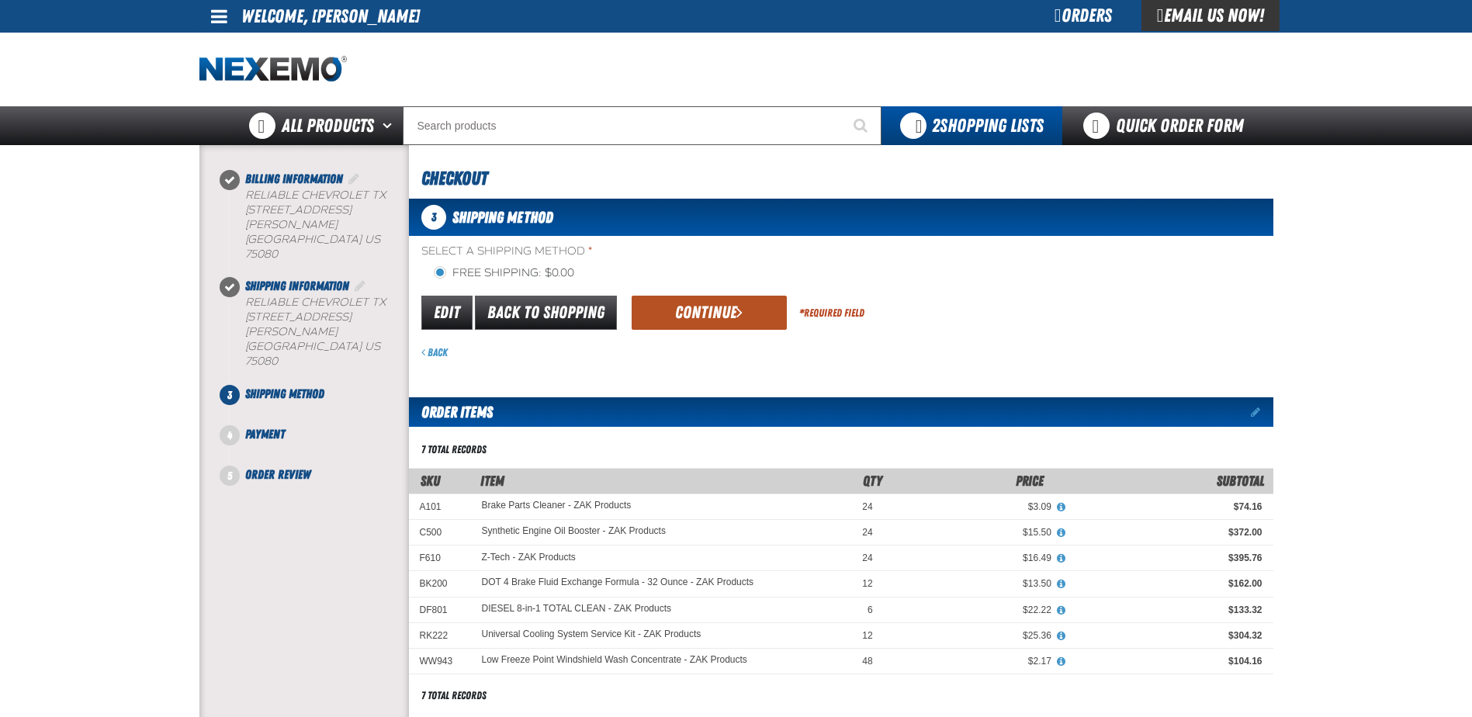
click at [708, 319] on button "Continue" at bounding box center [708, 313] width 155 height 34
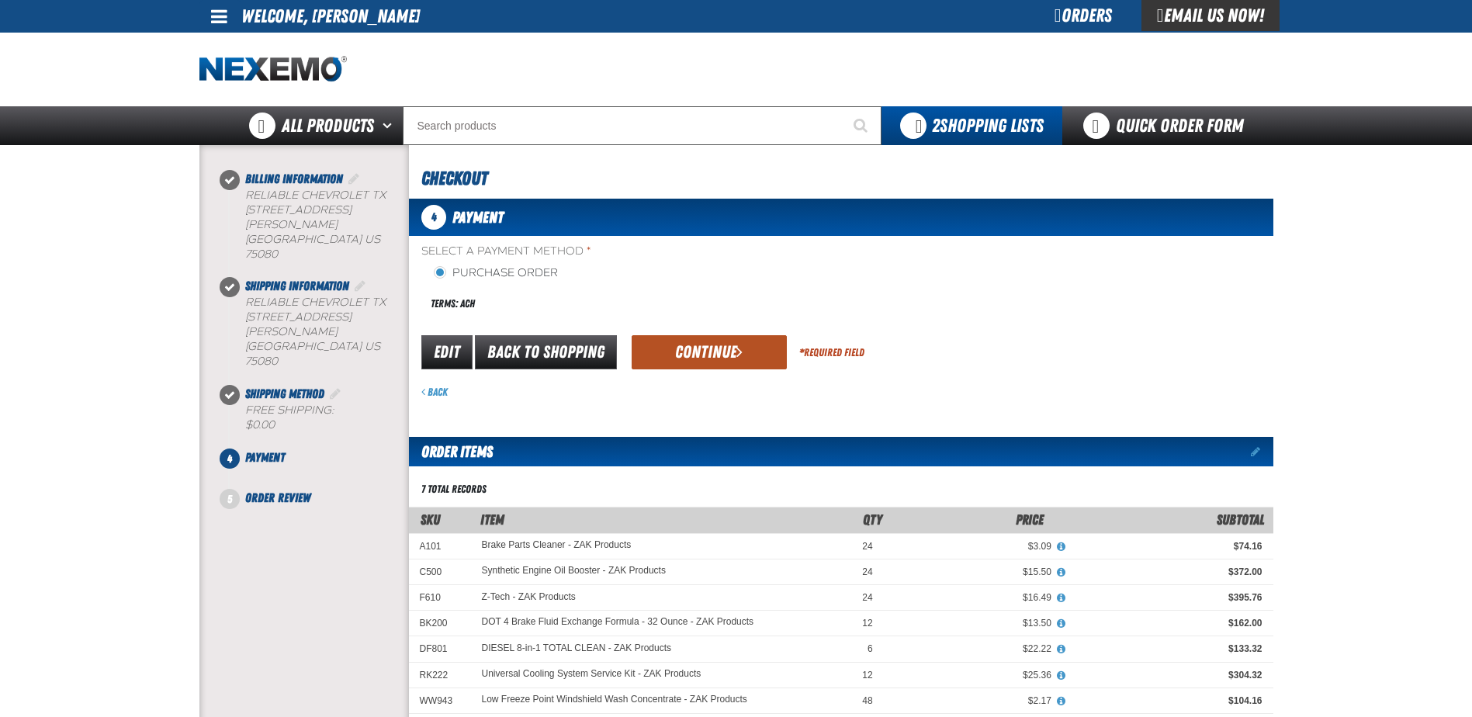
click at [698, 353] on button "Continue" at bounding box center [708, 352] width 155 height 34
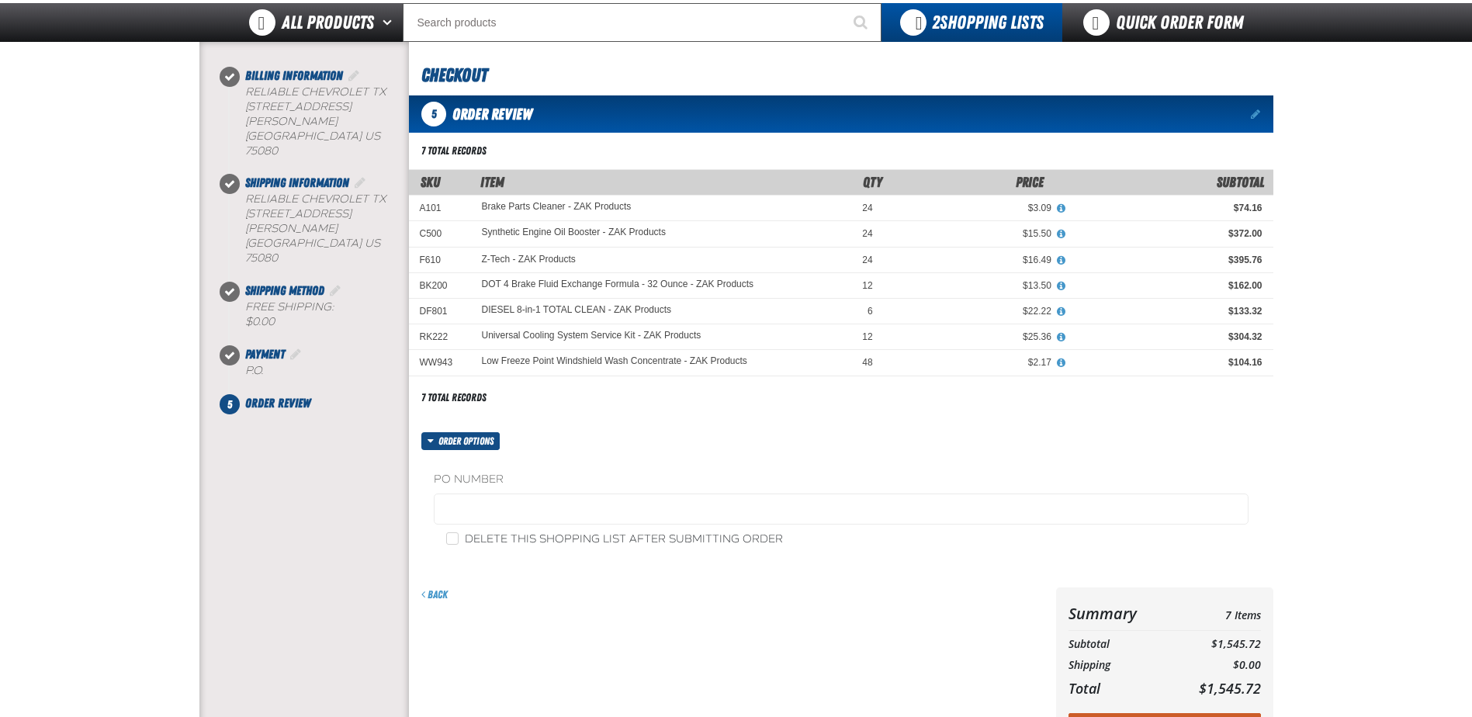
scroll to position [155, 0]
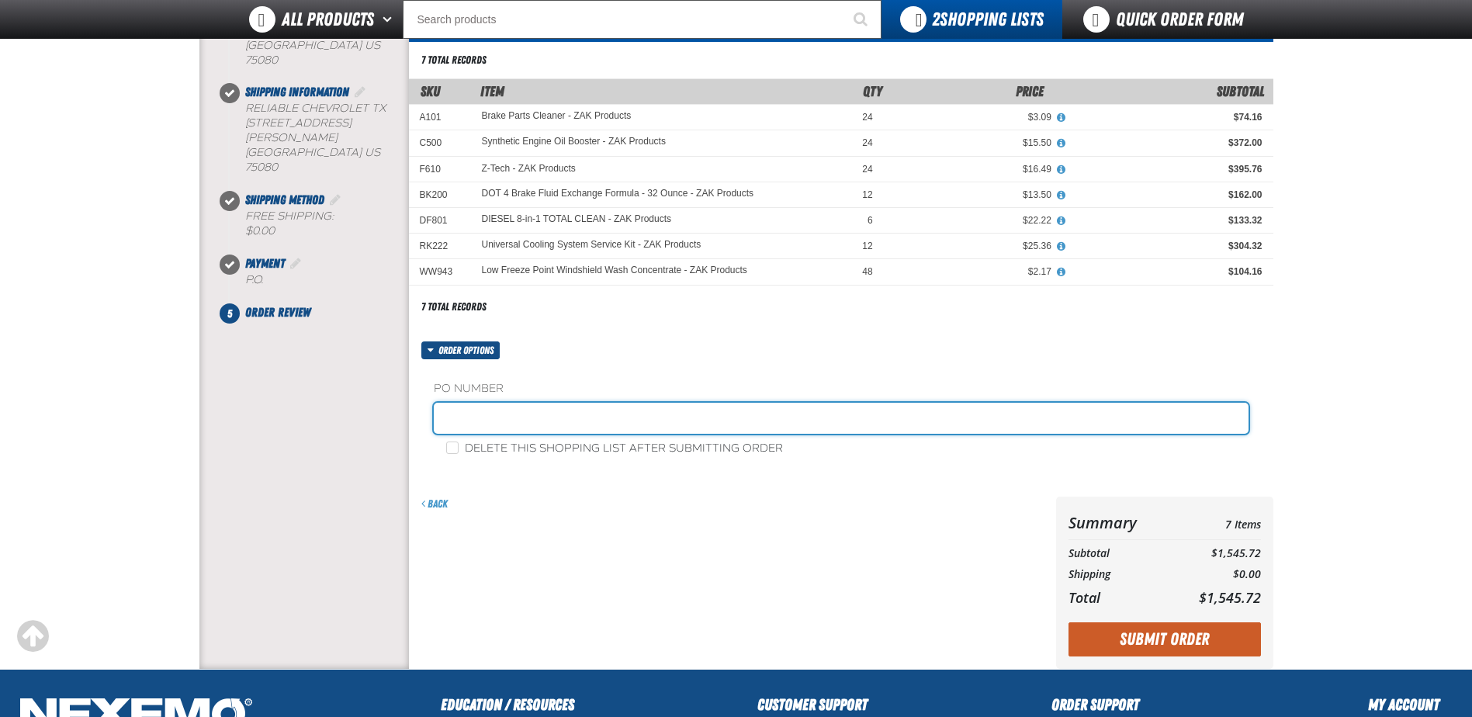
click at [483, 414] on input "text" at bounding box center [841, 418] width 815 height 31
type input "Z259"
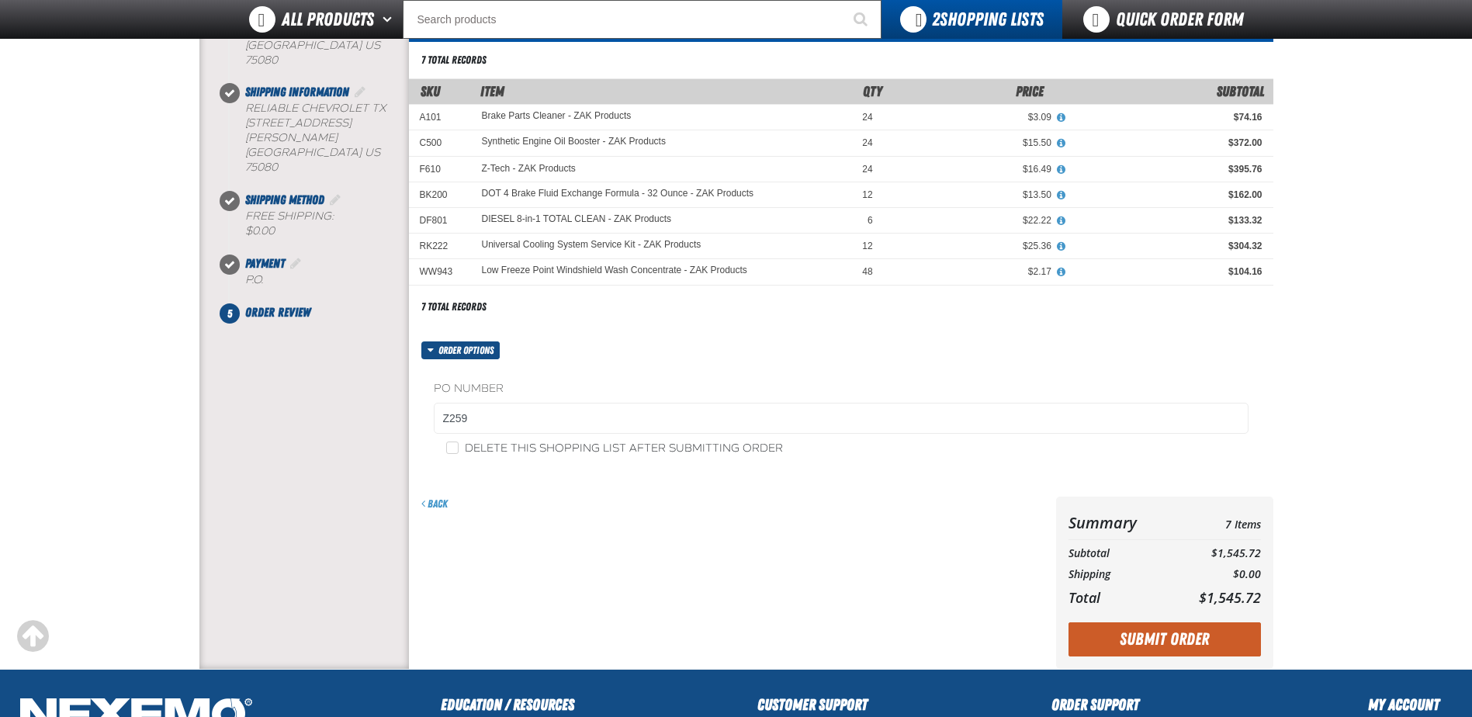
click at [563, 519] on div "Back" at bounding box center [729, 583] width 641 height 172
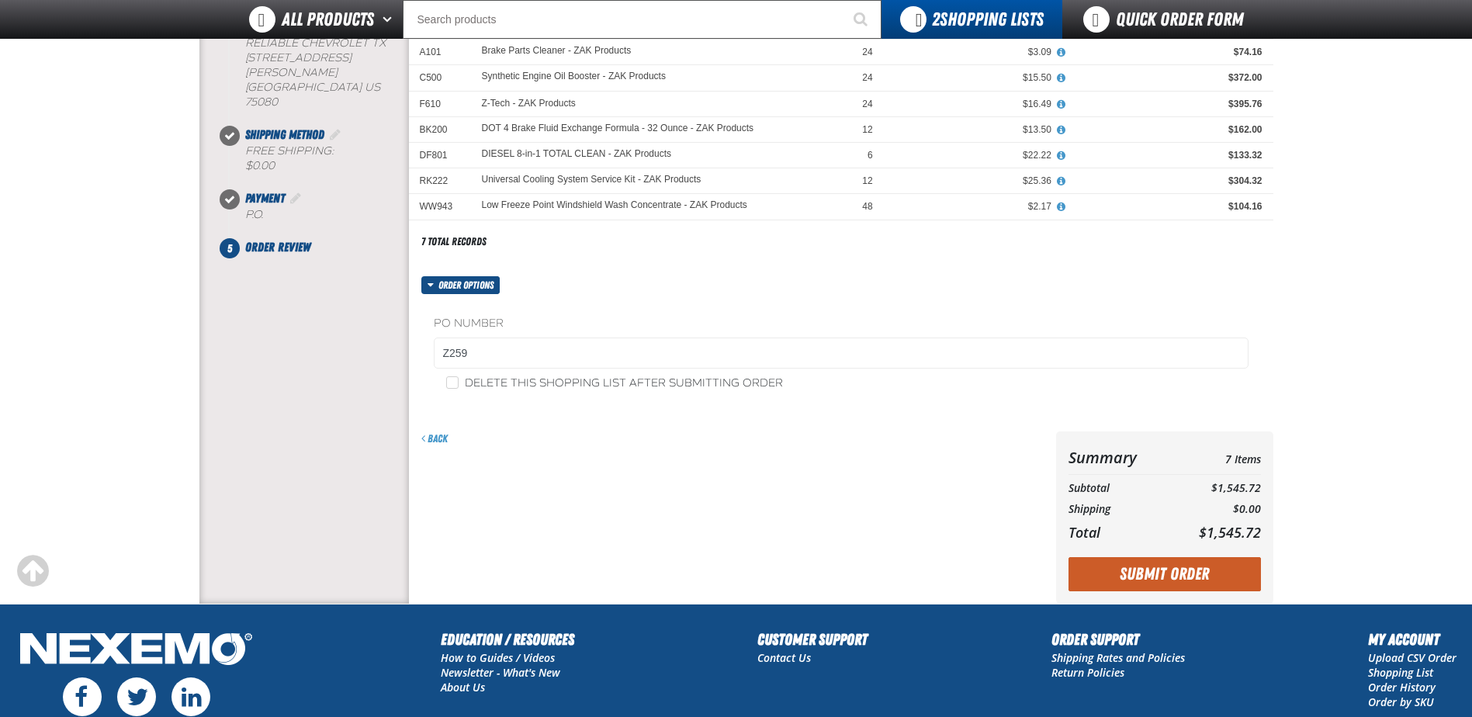
scroll to position [310, 0]
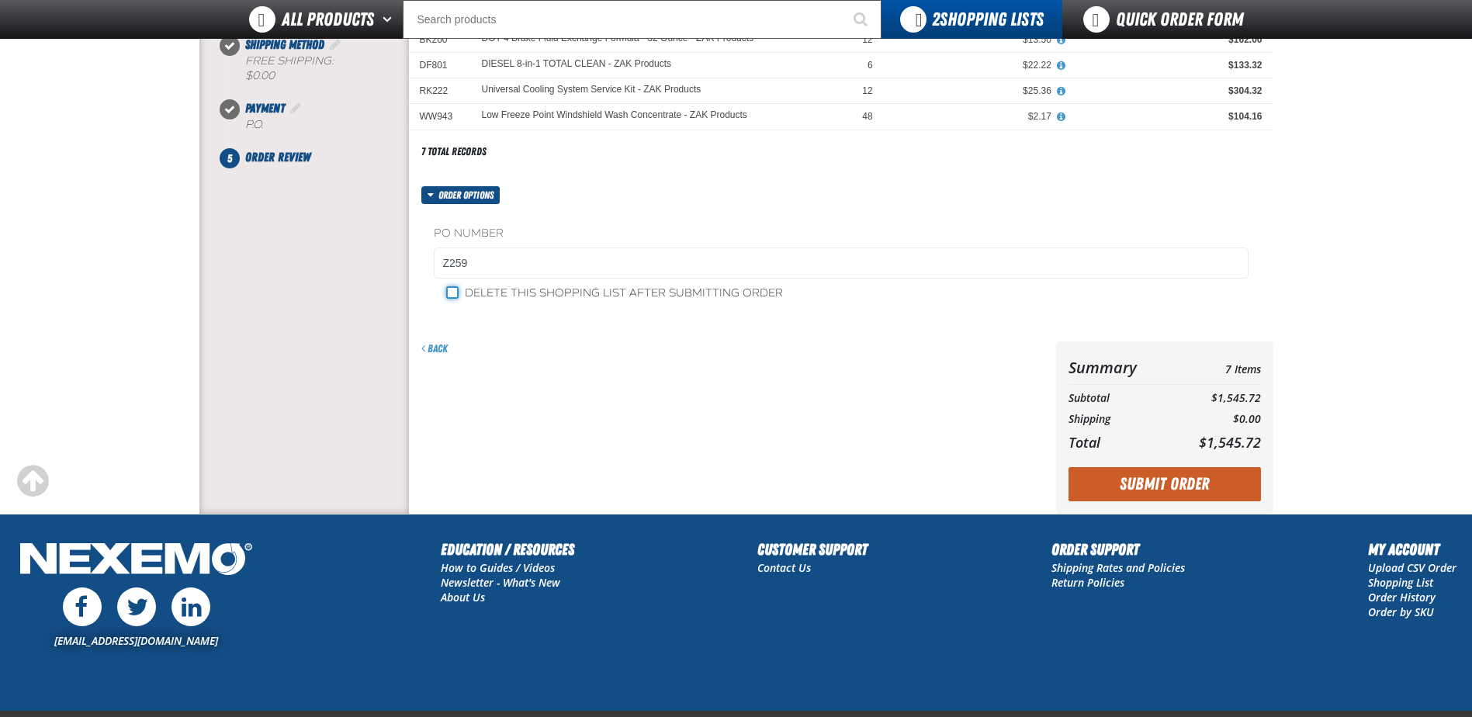
click at [457, 292] on input "Delete this shopping list after submitting order" at bounding box center [452, 292] width 12 height 12
checkbox input "true"
click at [1171, 483] on button "Submit Order" at bounding box center [1164, 484] width 192 height 34
